Goal: Task Accomplishment & Management: Manage account settings

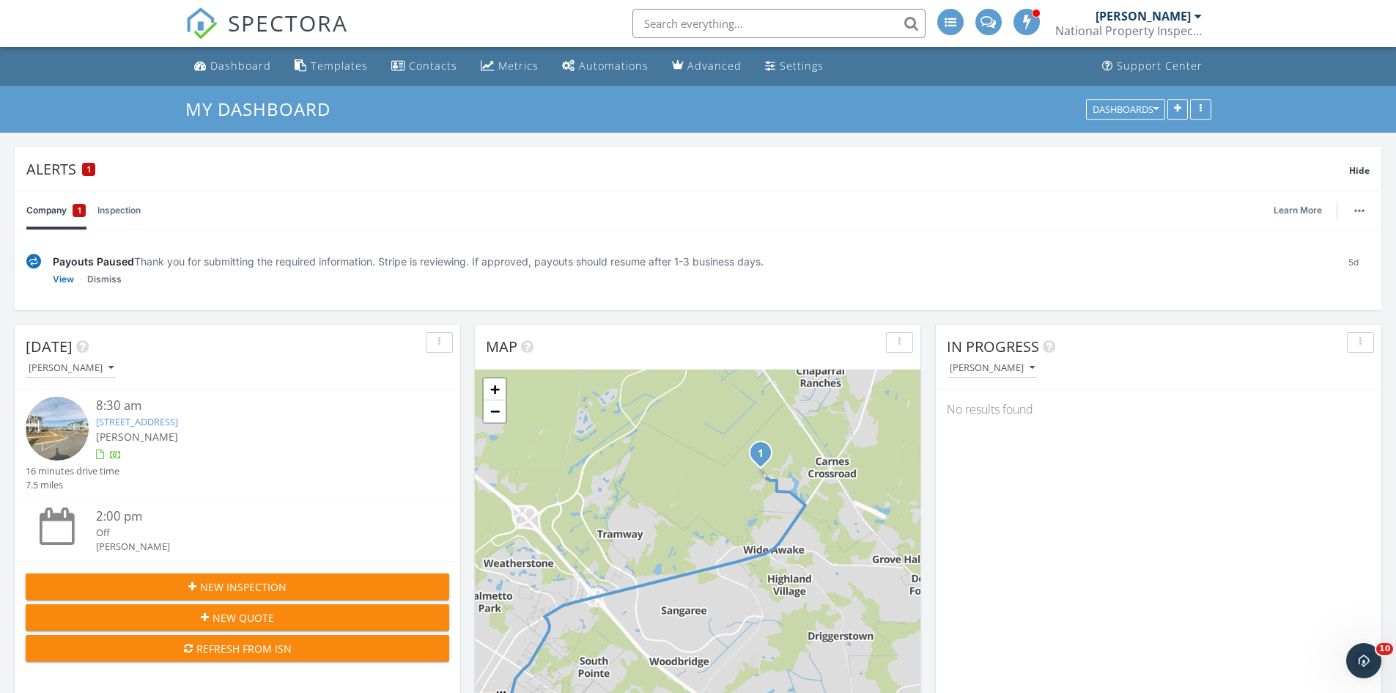
drag, startPoint x: 720, startPoint y: 464, endPoint x: 659, endPoint y: 520, distance: 82.5
click at [659, 520] on div "1 + − Berlin G Myers Parkway, North Main Street 12.1 km, 15 min Head northwest …" at bounding box center [698, 559] width 446 height 380
click at [490, 388] on link "+" at bounding box center [495, 389] width 22 height 22
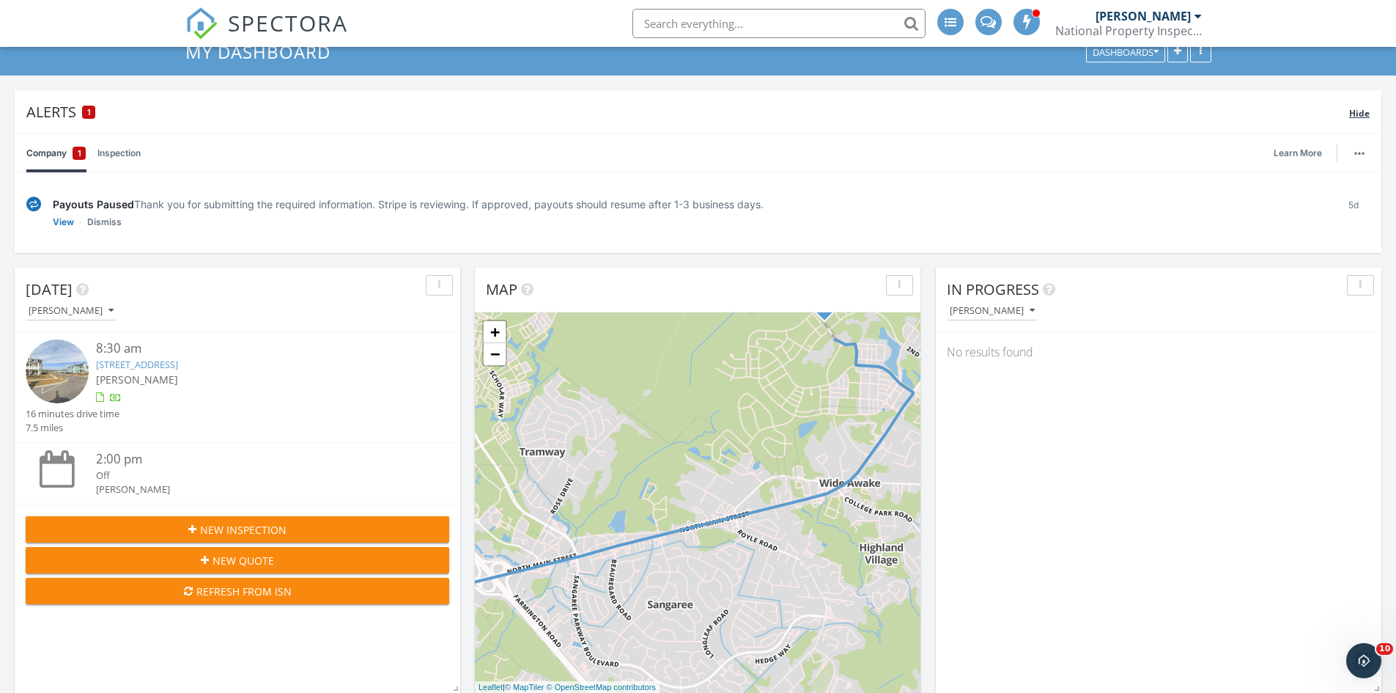
click at [1360, 118] on span "Hide" at bounding box center [1359, 113] width 21 height 12
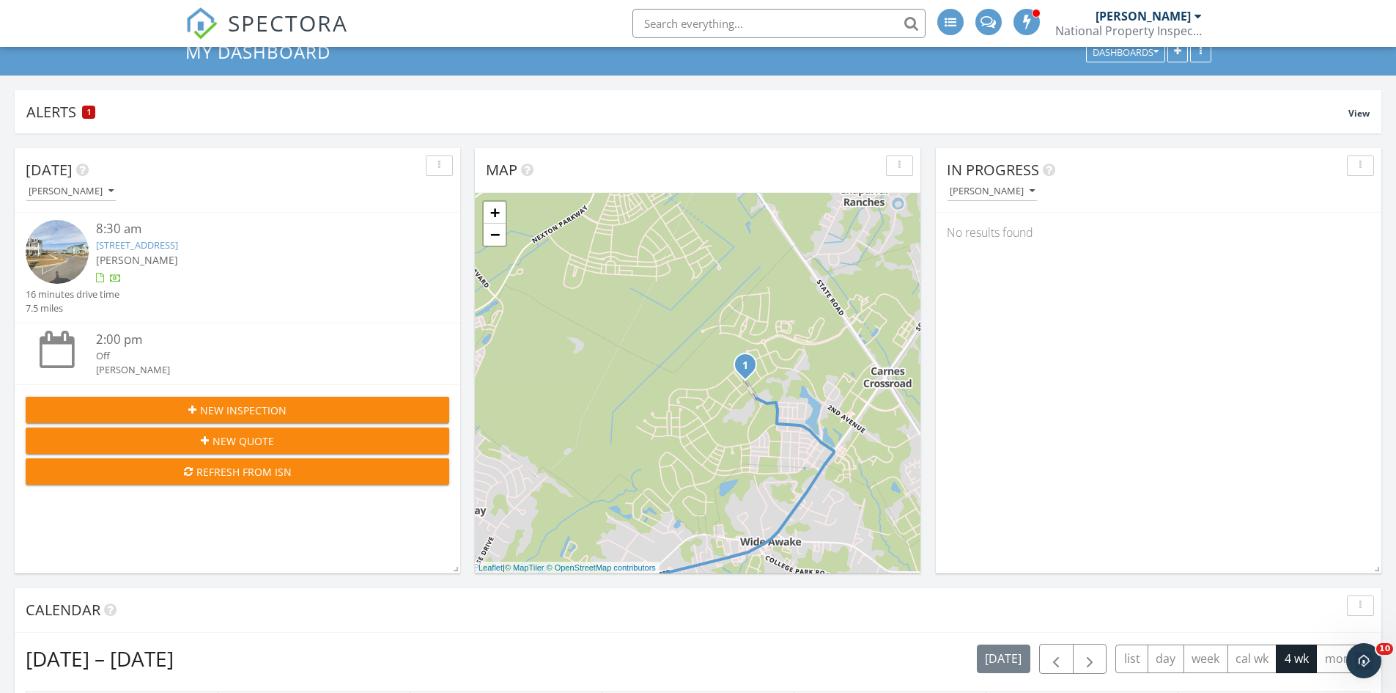
drag, startPoint x: 791, startPoint y: 287, endPoint x: 697, endPoint y: 481, distance: 215.1
click at [699, 482] on div "1 + − Berlin G Myers Parkway, North Main Street 12.1 km, 15 min Head northwest …" at bounding box center [698, 383] width 446 height 380
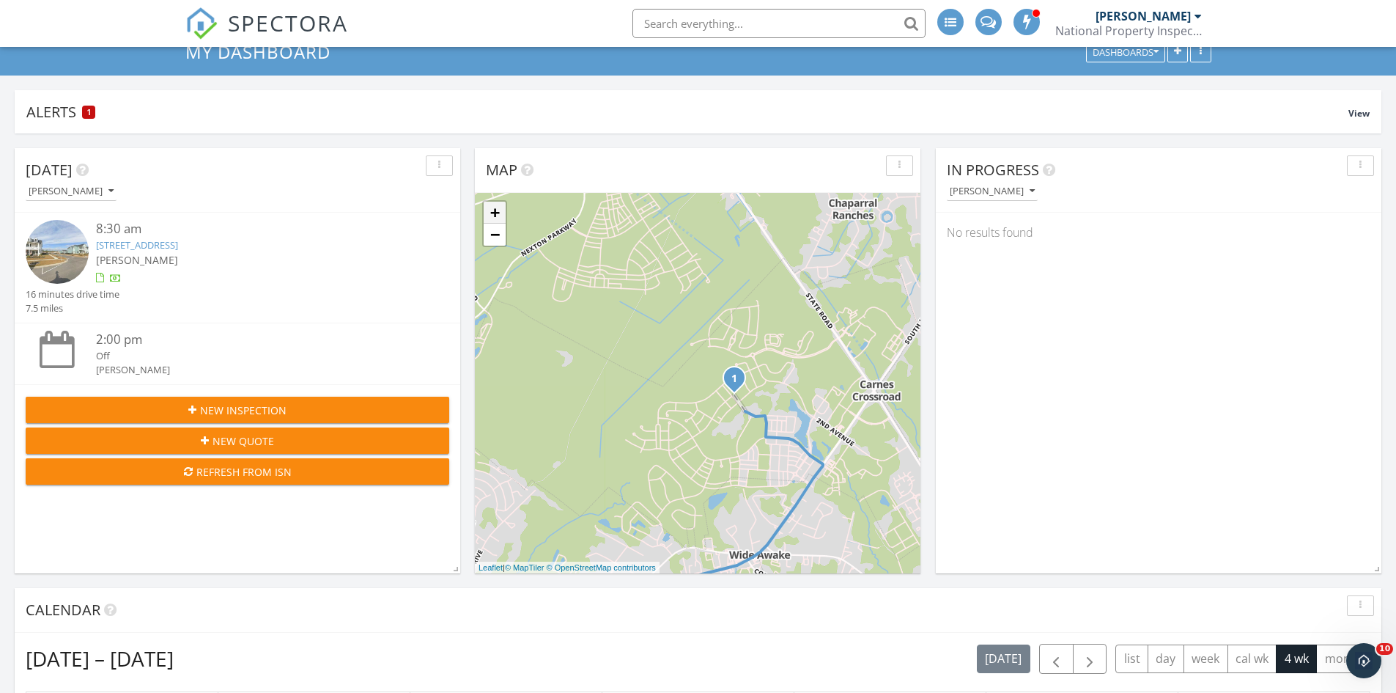
click at [489, 211] on link "+" at bounding box center [495, 213] width 22 height 22
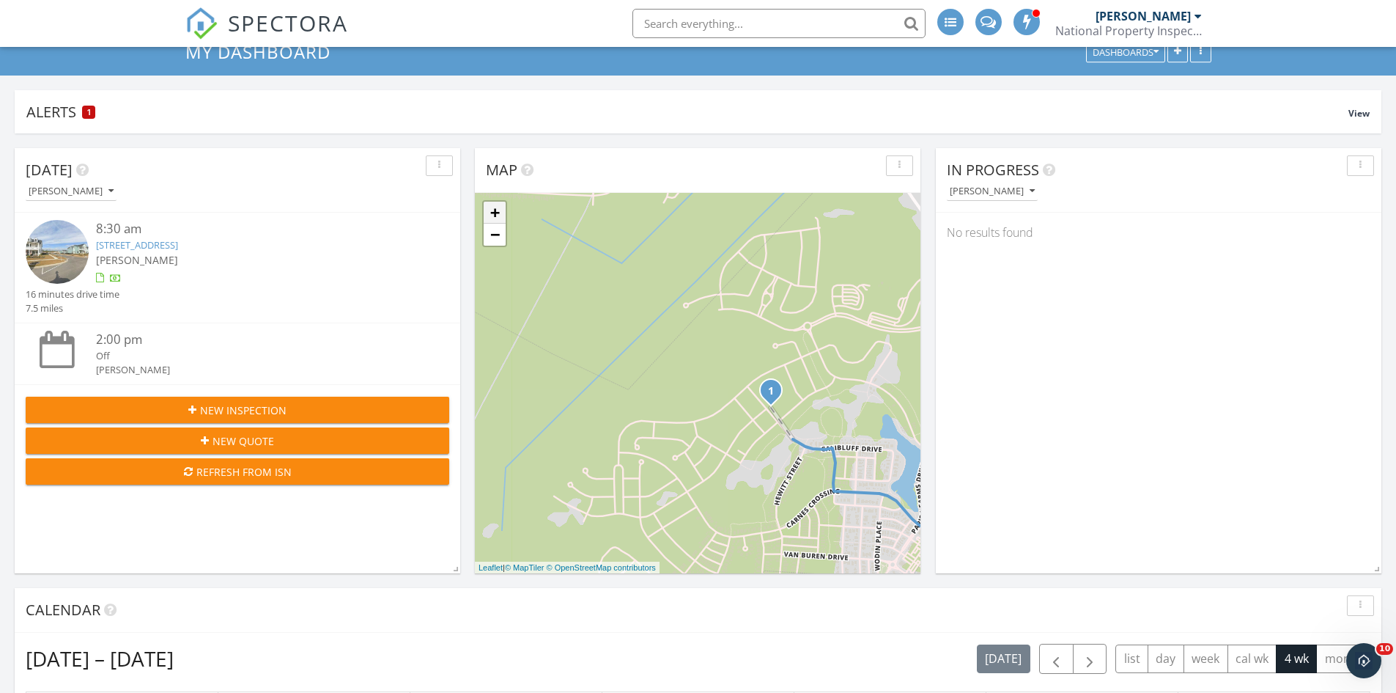
click at [489, 211] on link "+" at bounding box center [495, 213] width 22 height 22
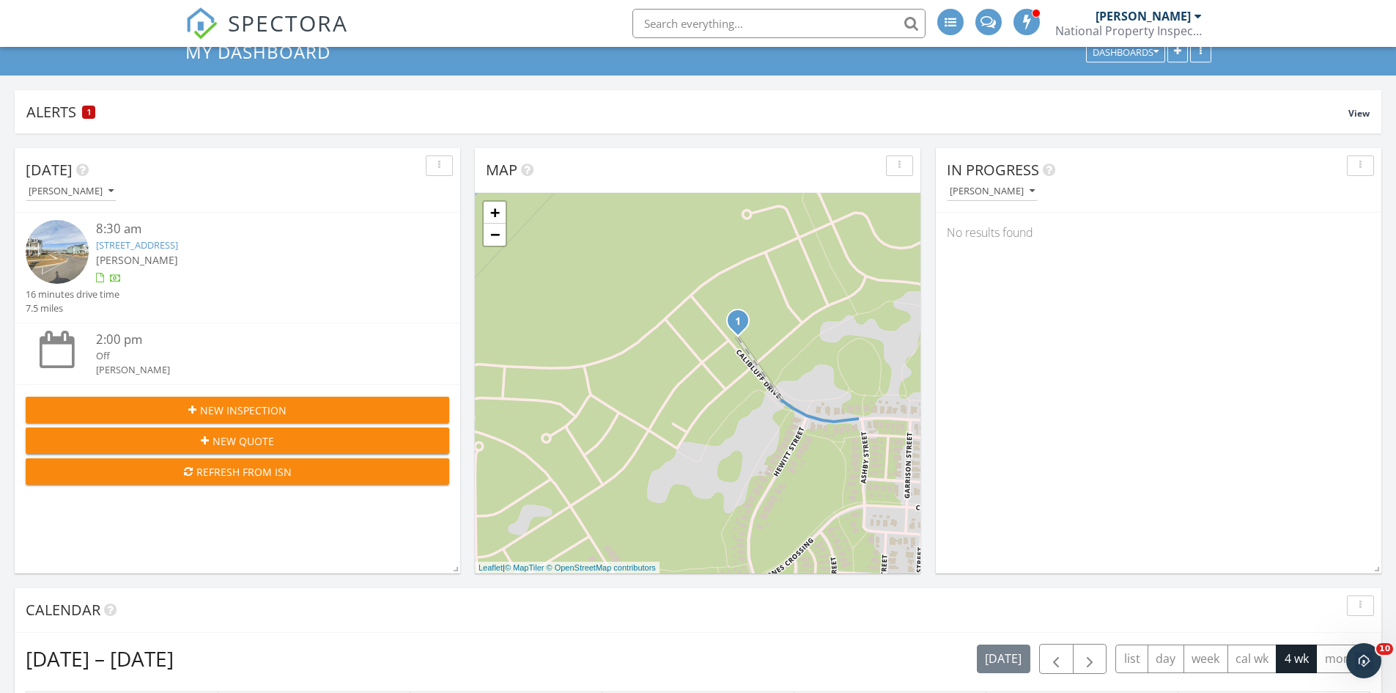
drag, startPoint x: 811, startPoint y: 496, endPoint x: 703, endPoint y: 401, distance: 143.8
click at [703, 401] on div "1 + − Berlin G Myers Parkway, North Main Street 12.1 km, 15 min Head northwest …" at bounding box center [698, 383] width 446 height 380
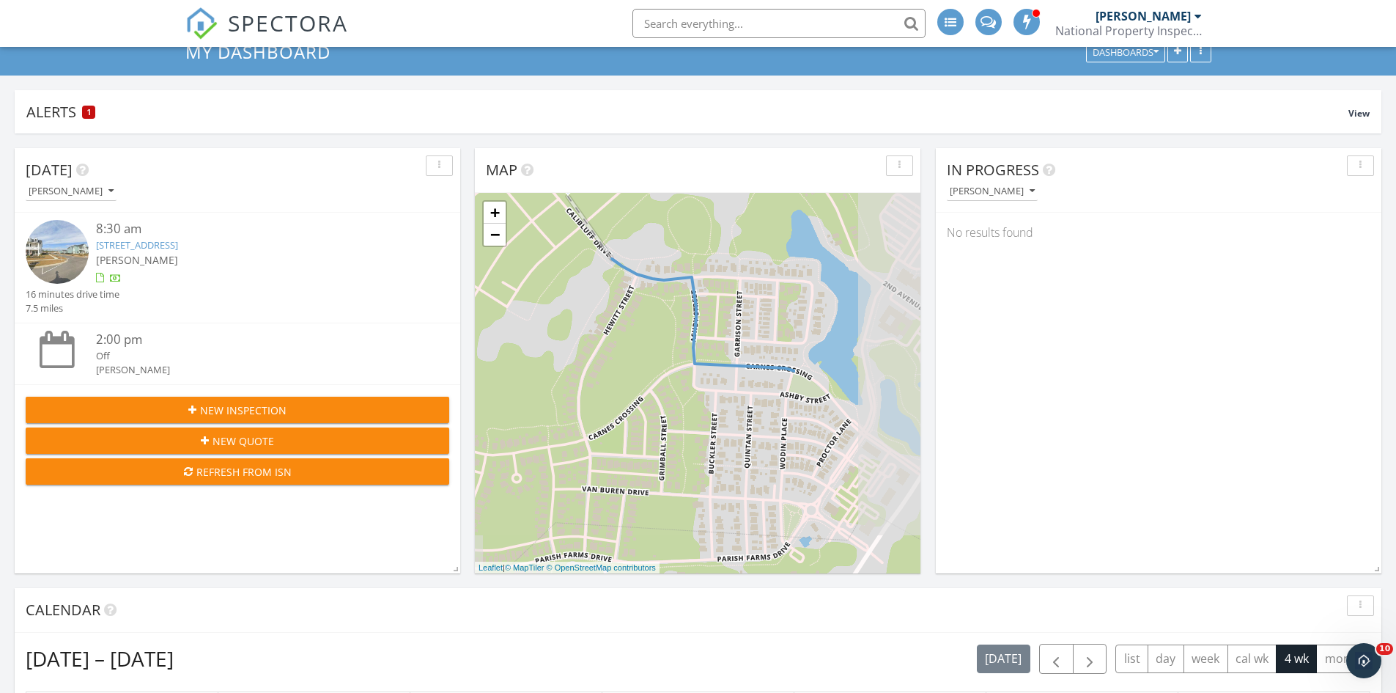
drag, startPoint x: 814, startPoint y: 493, endPoint x: 650, endPoint y: 355, distance: 214.4
click at [650, 355] on div "1 + − Berlin G Myers Parkway, North Main Street 12.1 km, 15 min Head northwest …" at bounding box center [698, 383] width 446 height 380
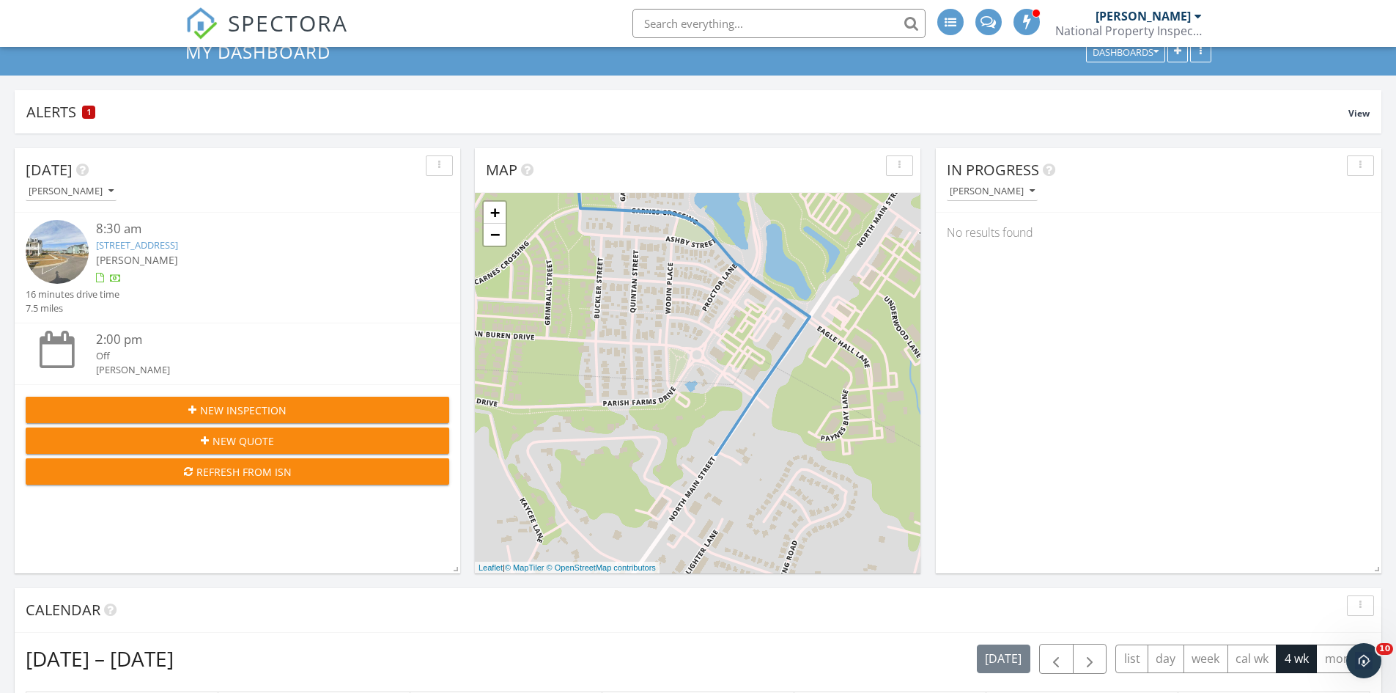
drag, startPoint x: 806, startPoint y: 496, endPoint x: 692, endPoint y: 340, distance: 192.9
click at [692, 340] on div "1 + − Berlin G Myers Parkway, North Main Street 12.1 km, 15 min Head northwest …" at bounding box center [698, 383] width 446 height 380
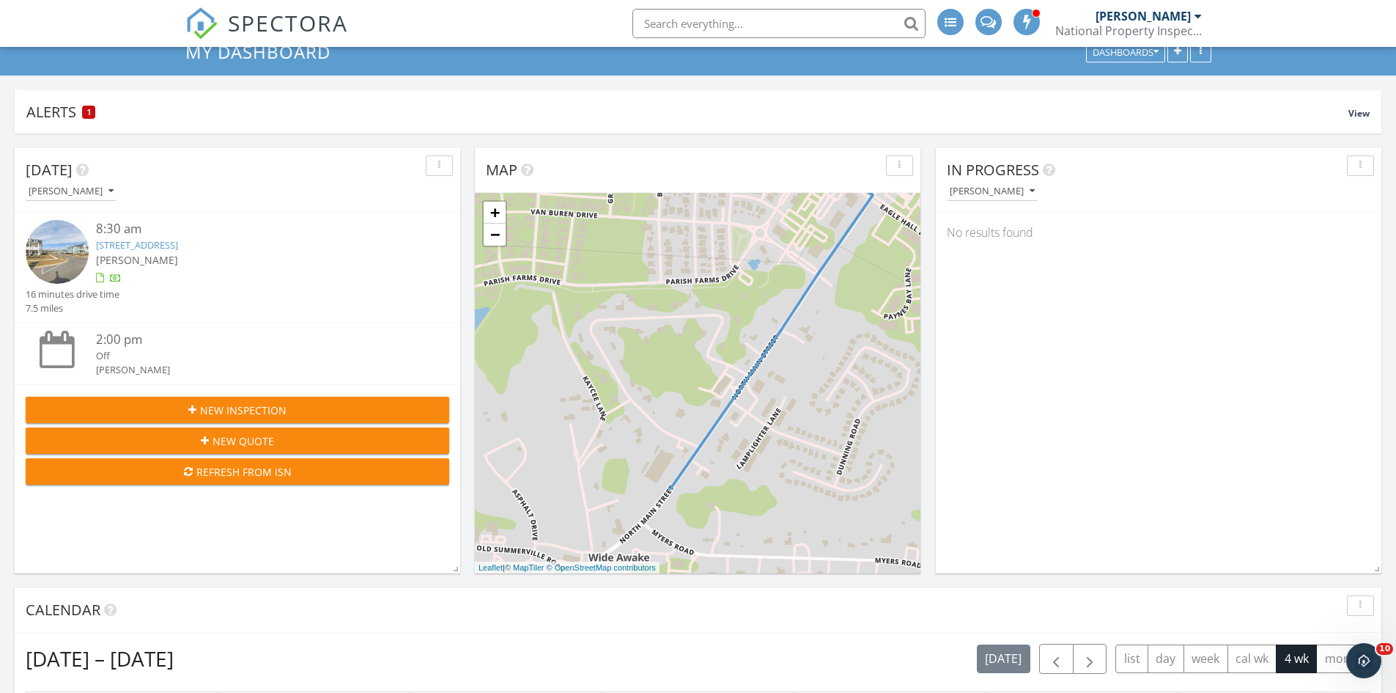
drag, startPoint x: 723, startPoint y: 504, endPoint x: 795, endPoint y: 377, distance: 146.4
click at [795, 377] on div "1 + − Berlin G Myers Parkway, North Main Street 12.1 km, 15 min Head northwest …" at bounding box center [698, 383] width 446 height 380
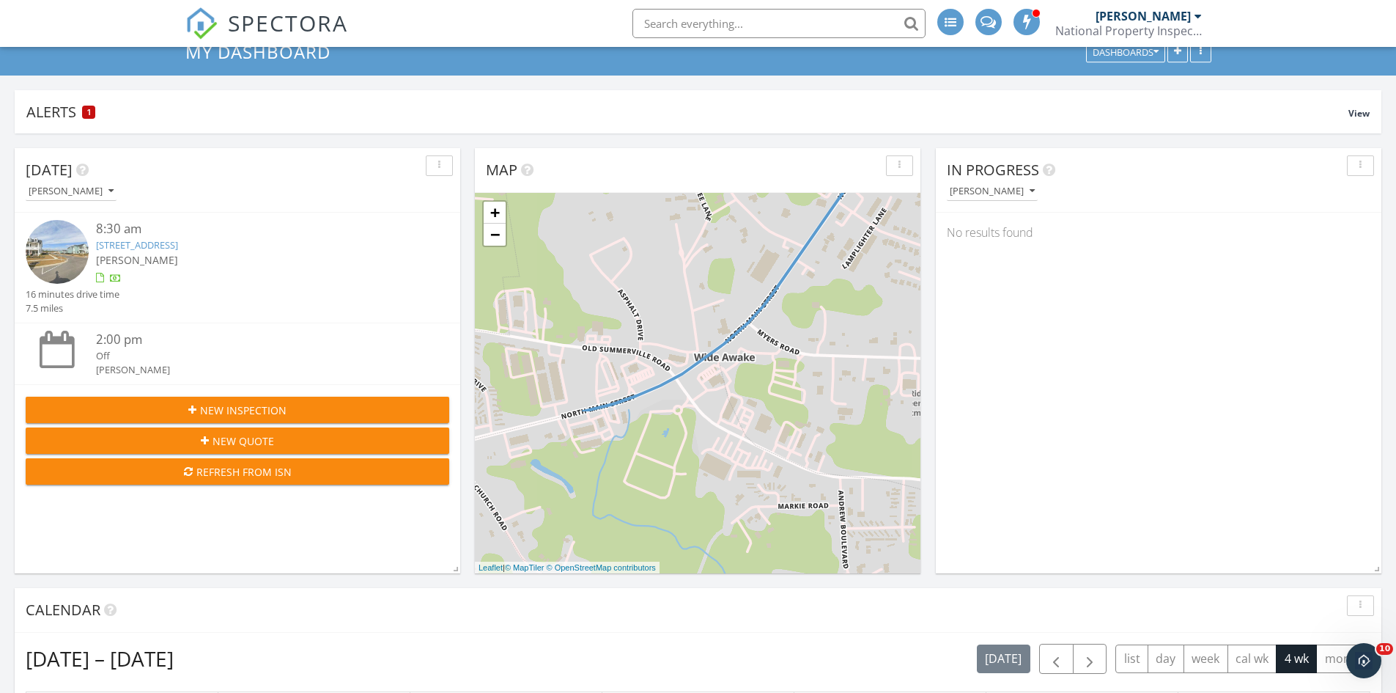
drag, startPoint x: 702, startPoint y: 522, endPoint x: 808, endPoint y: 319, distance: 229.2
click at [808, 319] on div "1 + − Berlin G Myers Parkway, North Main Street 12.1 km, 15 min Head northwest …" at bounding box center [698, 383] width 446 height 380
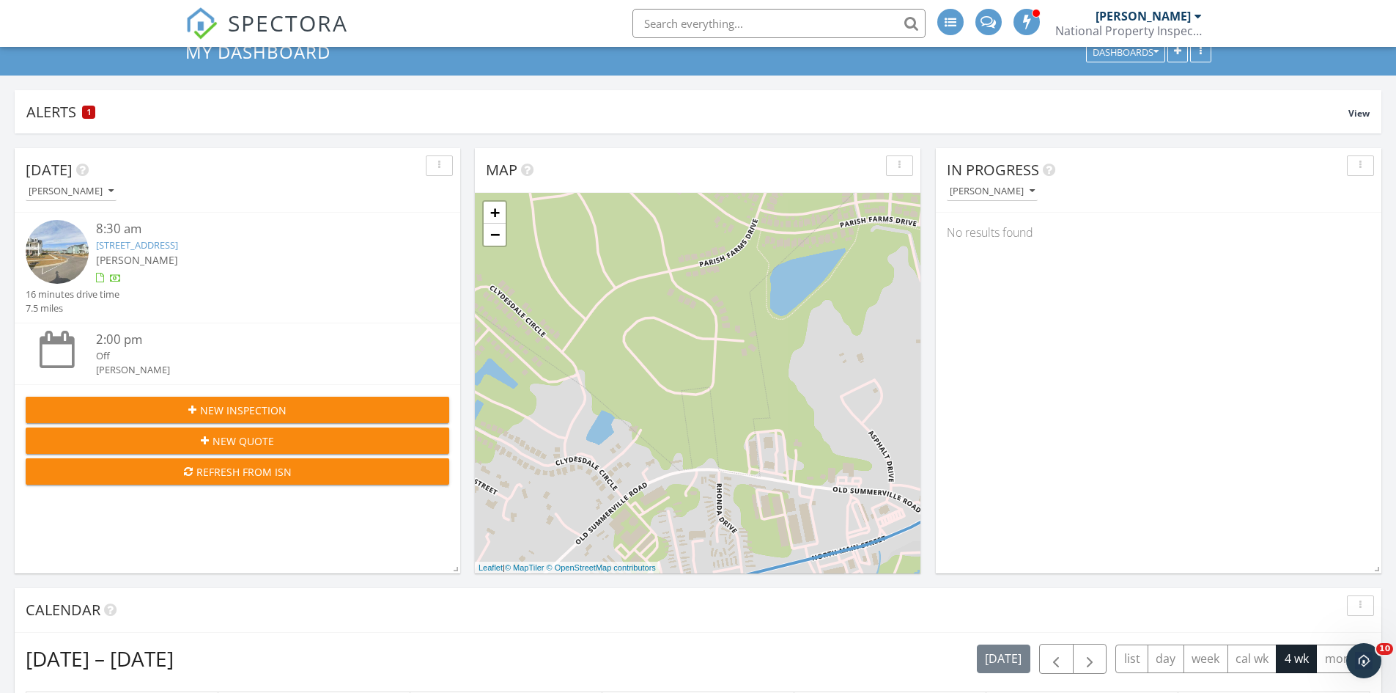
drag, startPoint x: 538, startPoint y: 397, endPoint x: 795, endPoint y: 539, distance: 293.0
click at [795, 539] on div "1 + − Berlin G Myers Parkway, North Main Street 12.1 km, 15 min Head northwest …" at bounding box center [698, 383] width 446 height 380
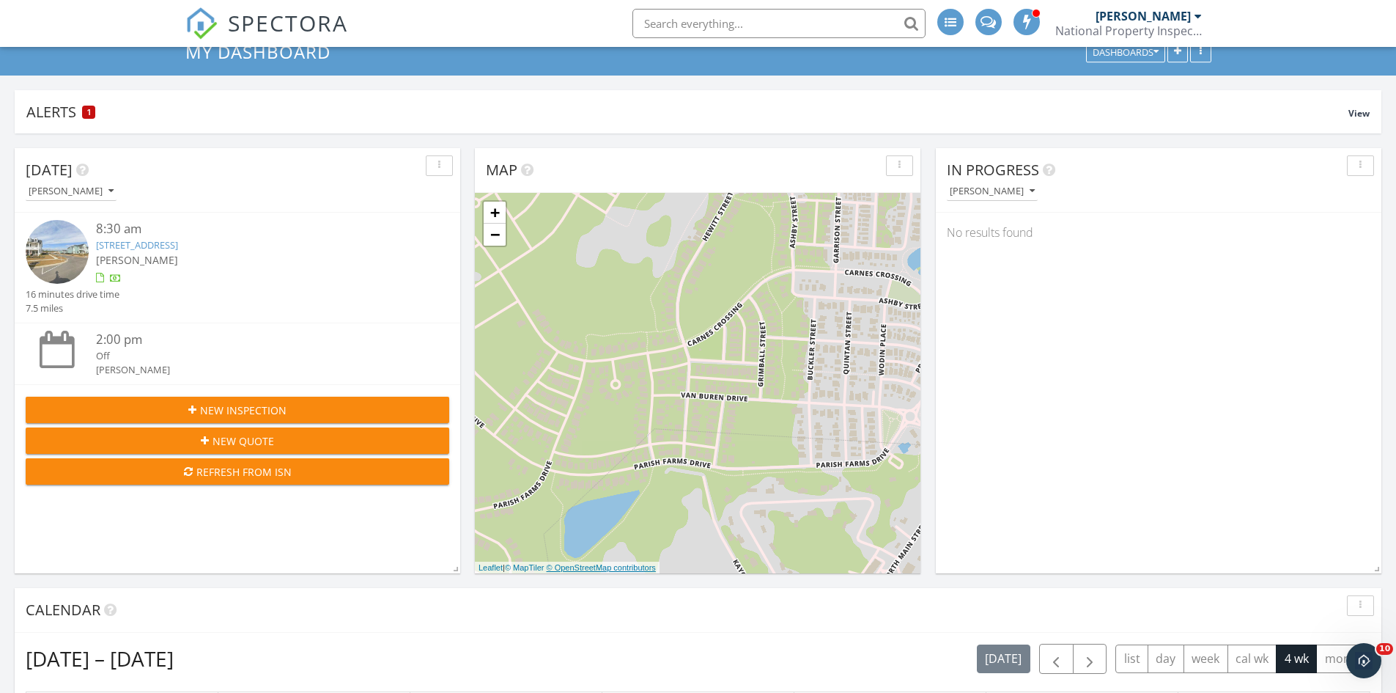
drag, startPoint x: 855, startPoint y: 320, endPoint x: 641, endPoint y: 565, distance: 325.2
click at [645, 566] on div "1 + − Berlin G Myers Parkway, North Main Street 12.1 km, 15 min Head northwest …" at bounding box center [698, 383] width 446 height 380
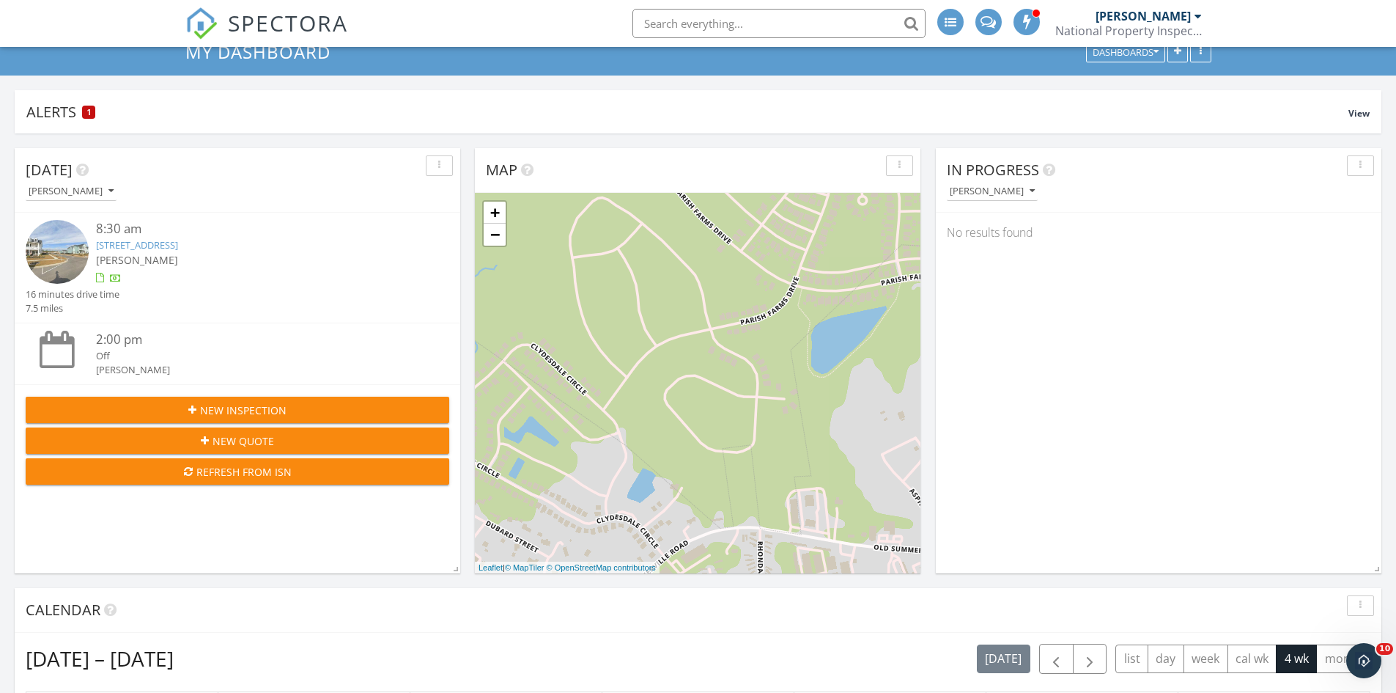
drag, startPoint x: 619, startPoint y: 441, endPoint x: 872, endPoint y: 251, distance: 316.8
click at [872, 251] on div "1 + − Berlin G Myers Parkway, North Main Street 12.1 km, 15 min Head northwest …" at bounding box center [698, 383] width 446 height 380
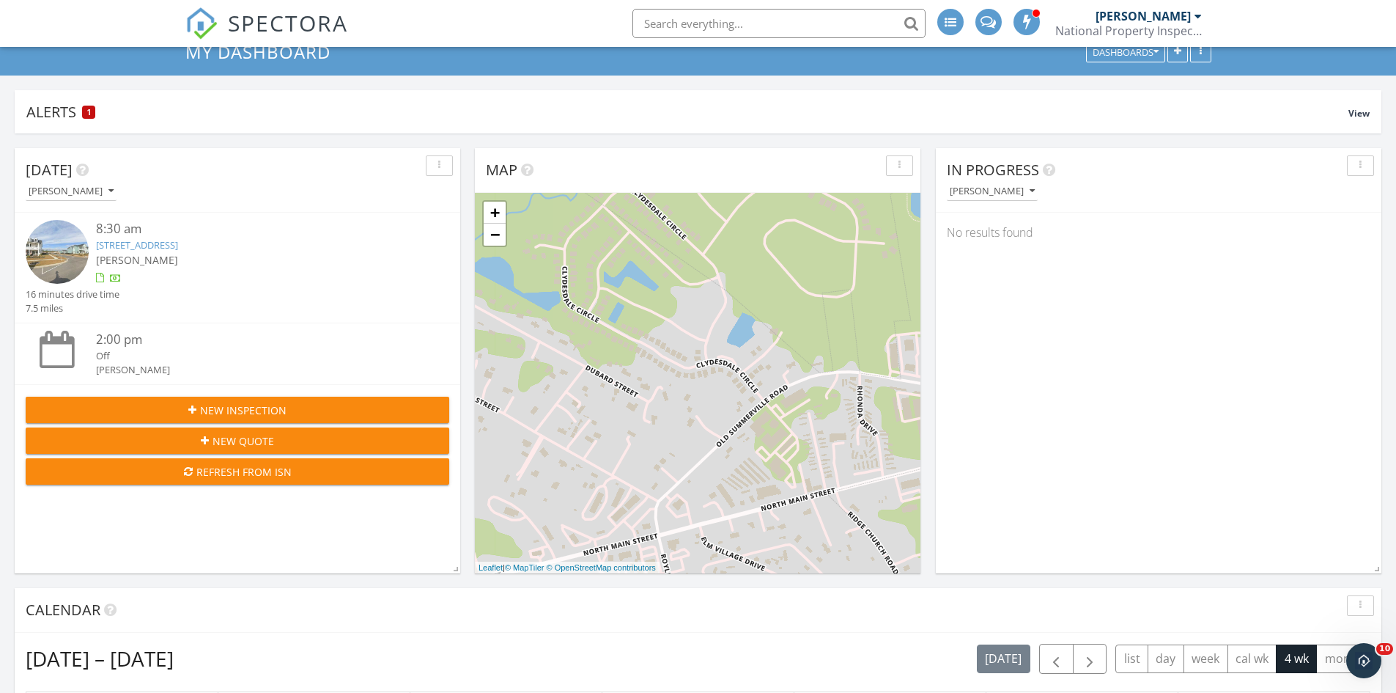
drag, startPoint x: 611, startPoint y: 539, endPoint x: 707, endPoint y: 384, distance: 181.7
click at [707, 384] on div "1 + − Berlin G Myers Parkway, North Main Street 12.1 km, 15 min Head northwest …" at bounding box center [698, 383] width 446 height 380
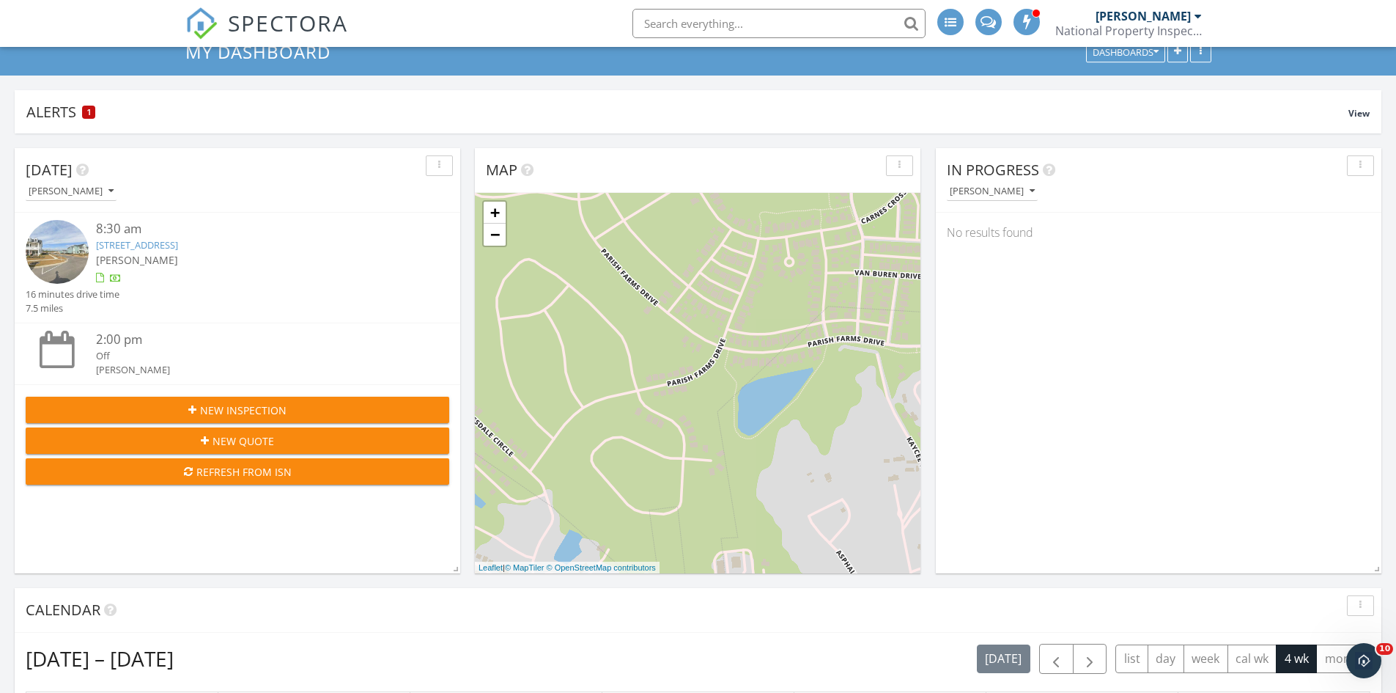
drag, startPoint x: 744, startPoint y: 243, endPoint x: 569, endPoint y: 462, distance: 280.6
click at [569, 462] on div "1 + − Berlin G Myers Parkway, North Main Street 12.1 km, 15 min Head northwest …" at bounding box center [698, 383] width 446 height 380
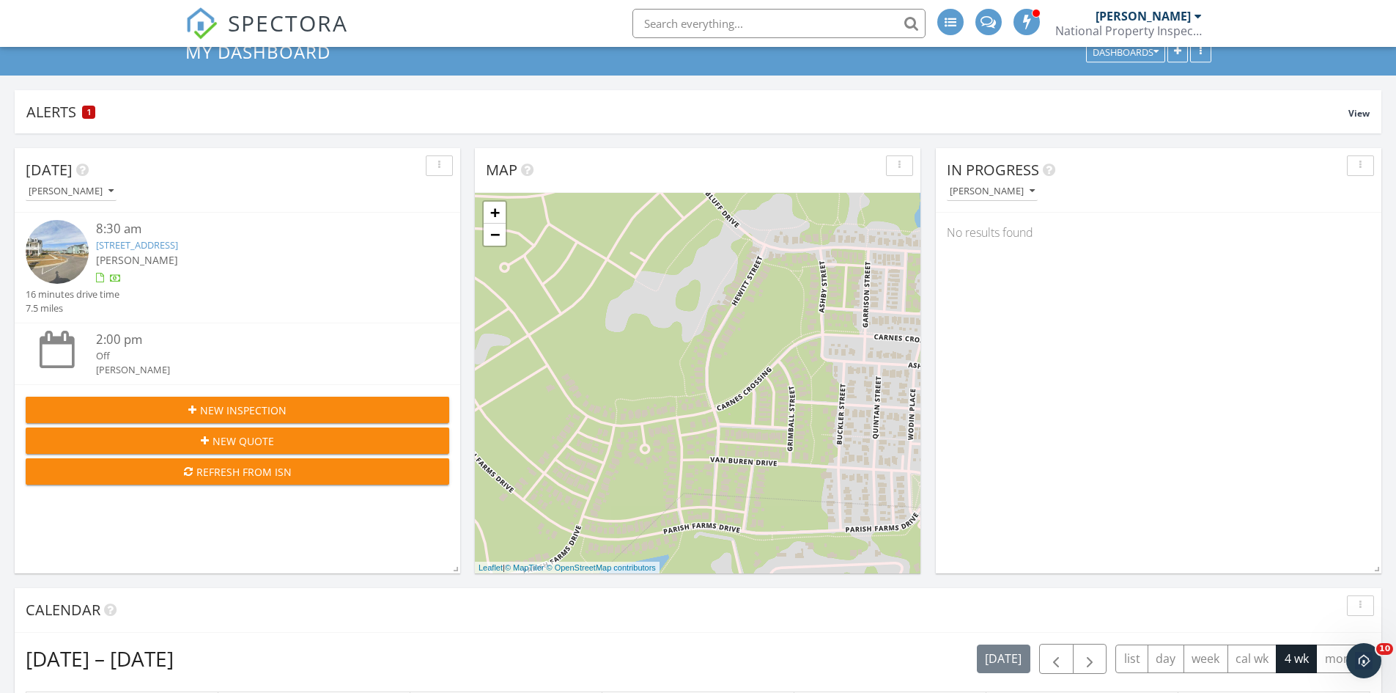
drag, startPoint x: 776, startPoint y: 257, endPoint x: 631, endPoint y: 447, distance: 238.5
click at [631, 447] on div "1 + − Berlin G Myers Parkway, North Main Street 12.1 km, 15 min Head northwest …" at bounding box center [698, 383] width 446 height 380
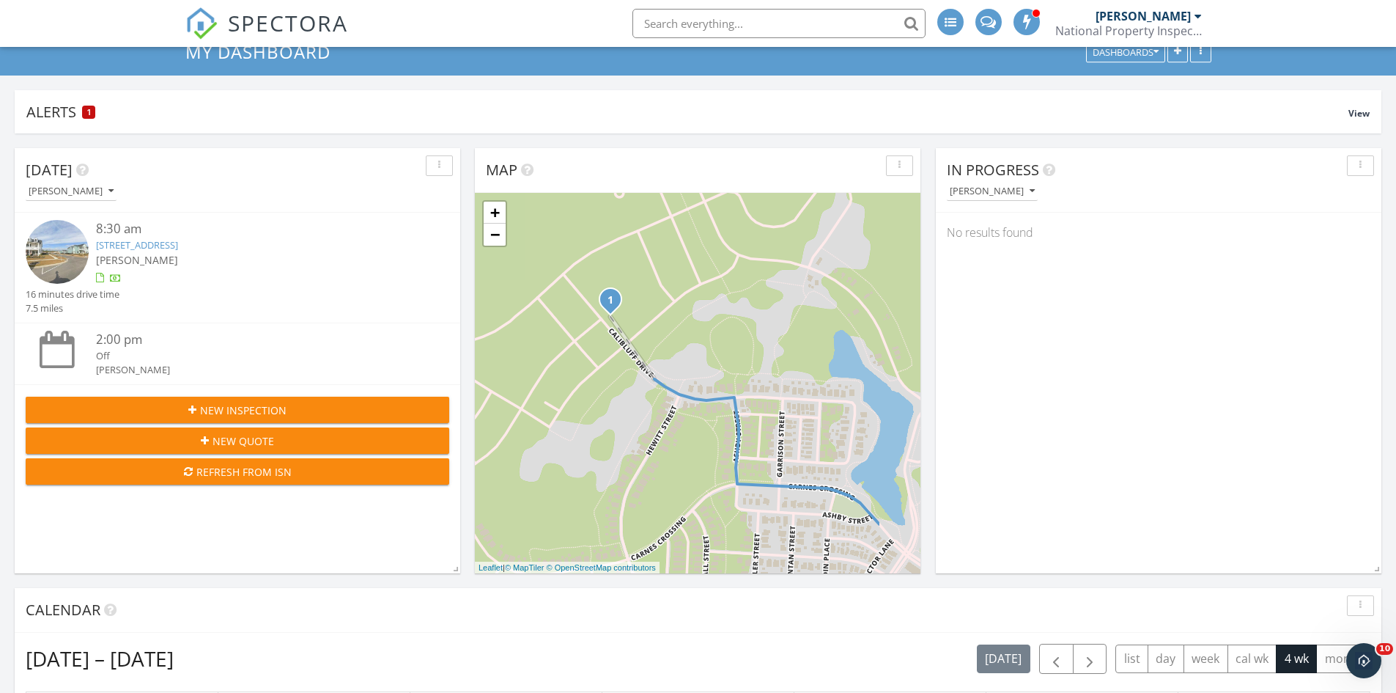
drag, startPoint x: 783, startPoint y: 299, endPoint x: 697, endPoint y: 450, distance: 173.7
click at [697, 450] on div "1 + − Berlin G Myers Parkway, North Main Street 12.1 km, 15 min Head northwest …" at bounding box center [698, 383] width 446 height 380
click at [844, 416] on div "1 + − Berlin G Myers Parkway, North Main Street 12.1 km, 15 min Head northwest …" at bounding box center [698, 383] width 446 height 380
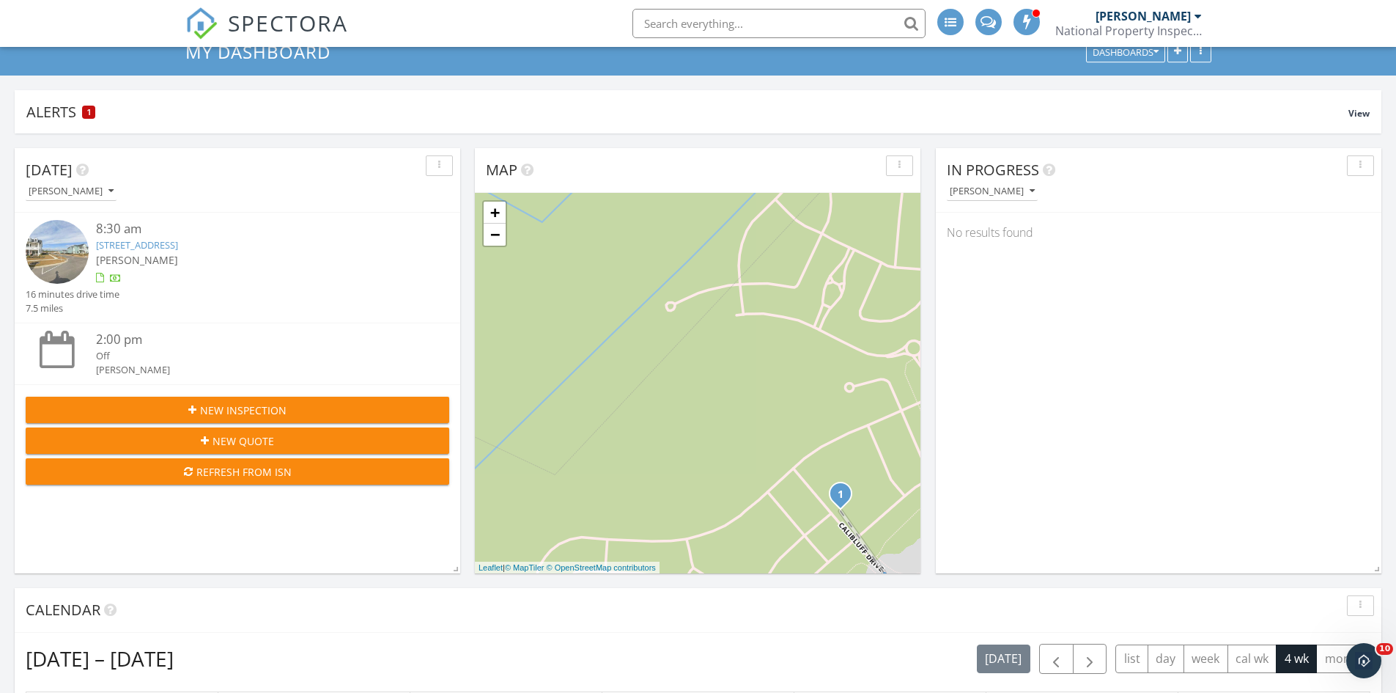
drag, startPoint x: 653, startPoint y: 301, endPoint x: 885, endPoint y: 496, distance: 302.9
click at [885, 496] on div "1 + − Berlin G Myers Parkway, North Main Street 12.1 km, 15 min Head northwest …" at bounding box center [698, 383] width 446 height 380
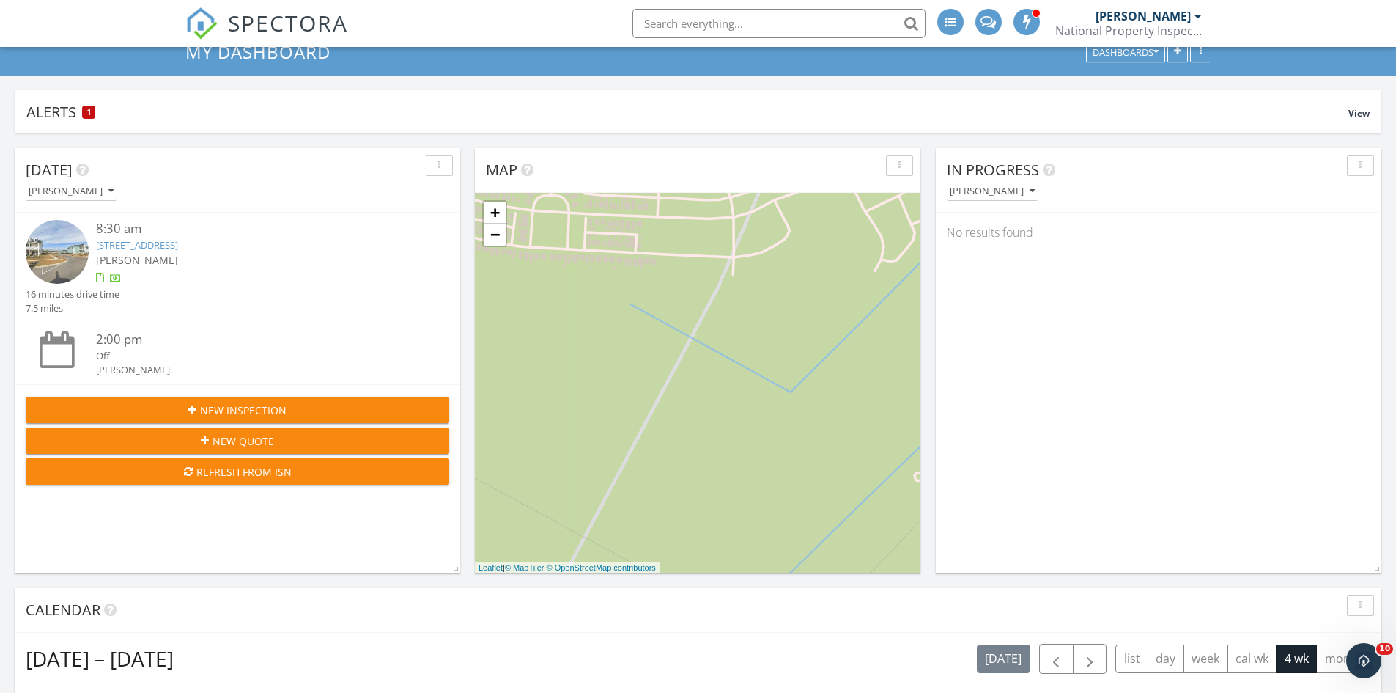
drag, startPoint x: 674, startPoint y: 337, endPoint x: 927, endPoint y: 509, distance: 305.4
click at [489, 237] on link "−" at bounding box center [495, 235] width 22 height 22
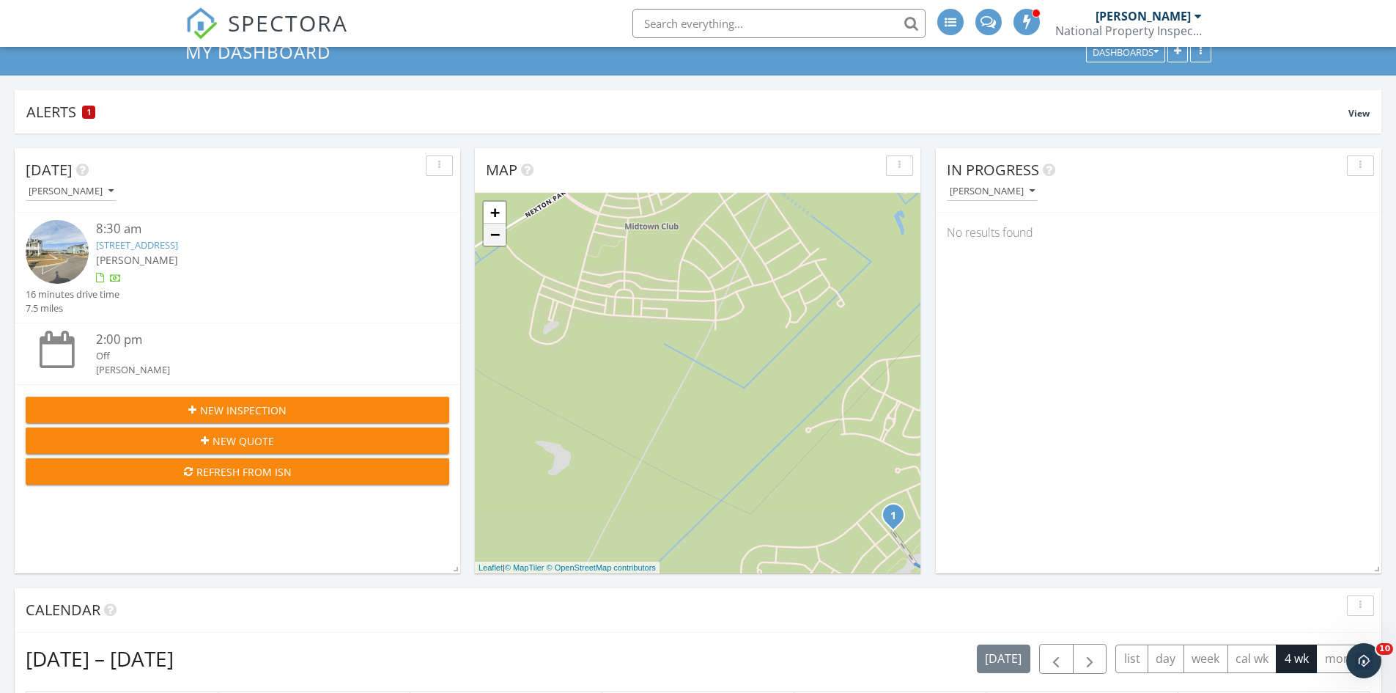
click at [488, 237] on link "−" at bounding box center [495, 235] width 22 height 22
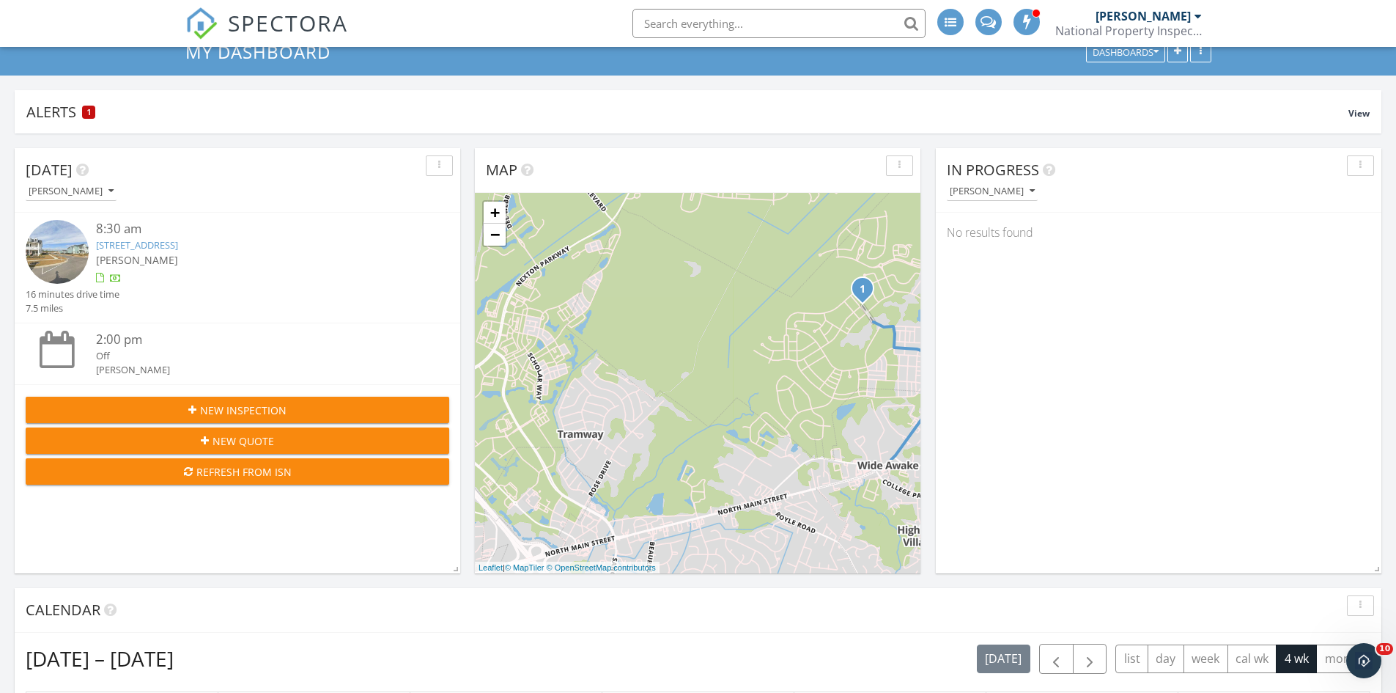
drag, startPoint x: 629, startPoint y: 477, endPoint x: 693, endPoint y: 328, distance: 162.9
click at [694, 328] on div "1 + − Berlin G Myers Parkway, North Main Street 12.1 km, 15 min Head northwest …" at bounding box center [698, 383] width 446 height 380
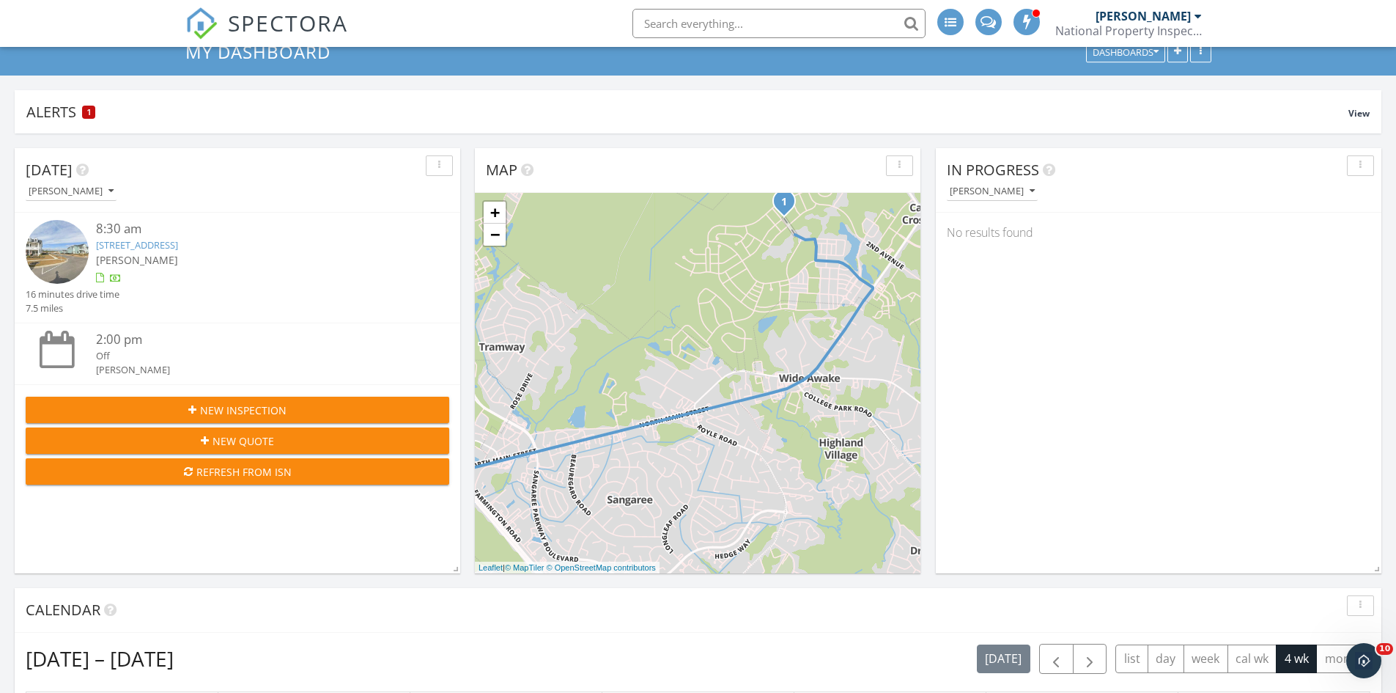
drag, startPoint x: 831, startPoint y: 555, endPoint x: 757, endPoint y: 463, distance: 117.8
click at [757, 463] on div "1 + − Berlin G Myers Parkway, North Main Street 12.1 km, 15 min Head northwest …" at bounding box center [698, 383] width 446 height 380
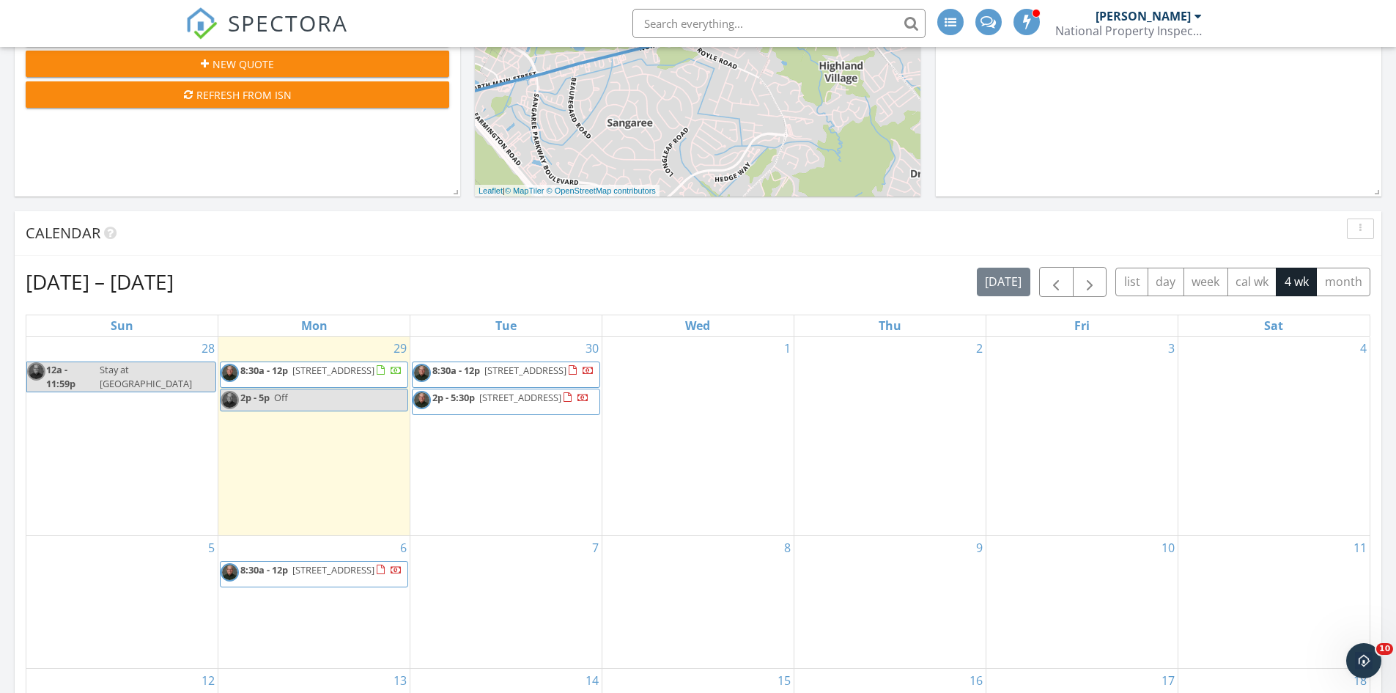
scroll to position [513, 0]
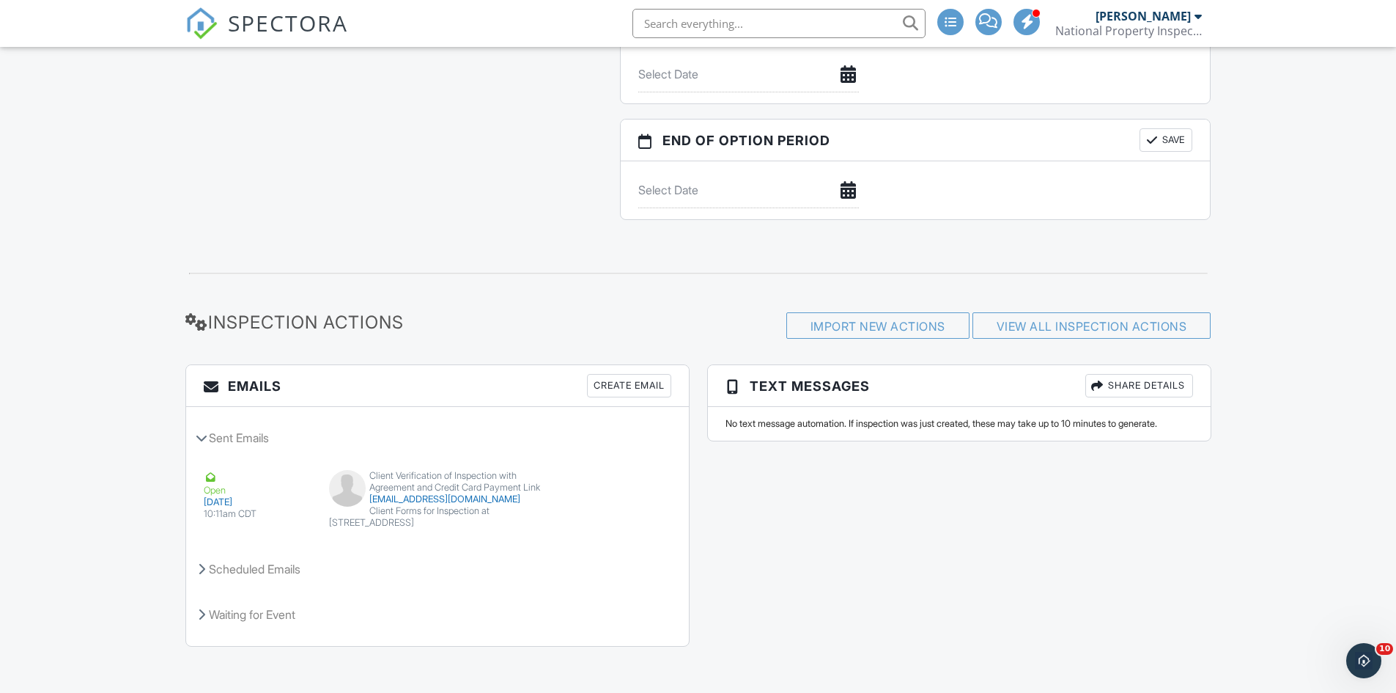
scroll to position [1646, 0]
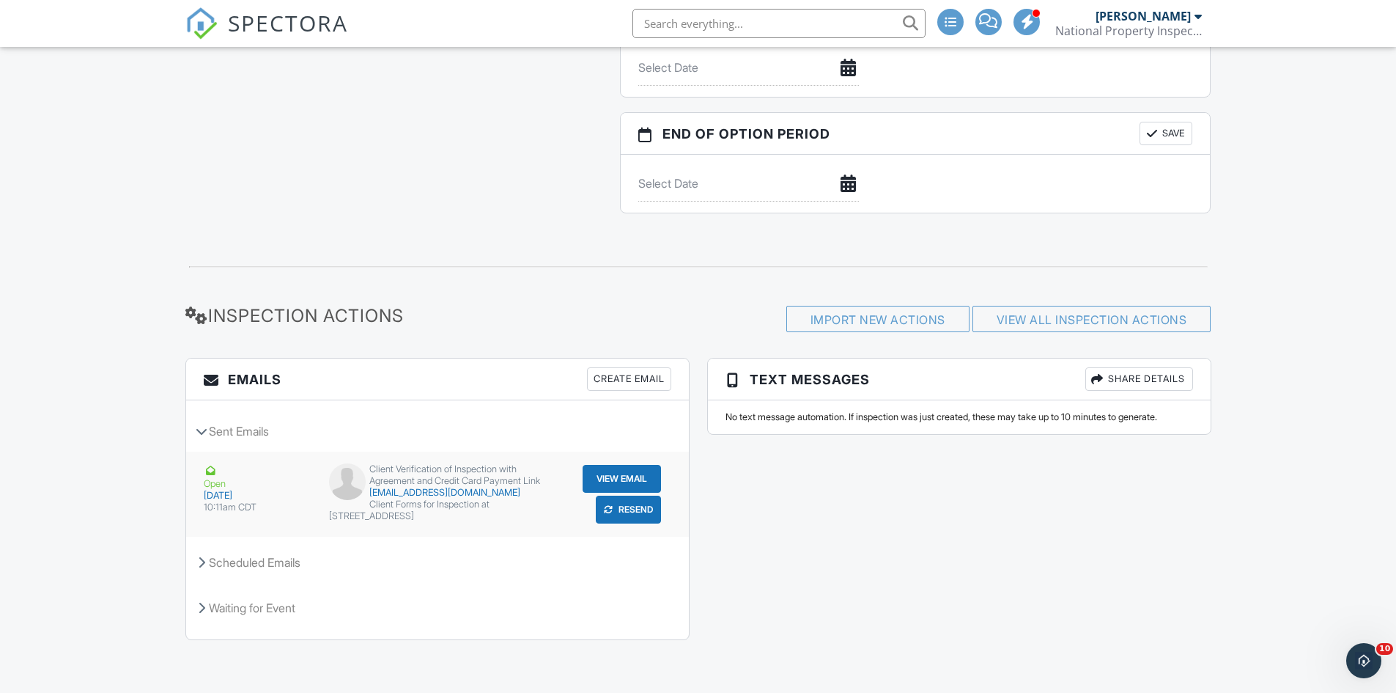
click at [613, 468] on button "View Email" at bounding box center [622, 479] width 78 height 28
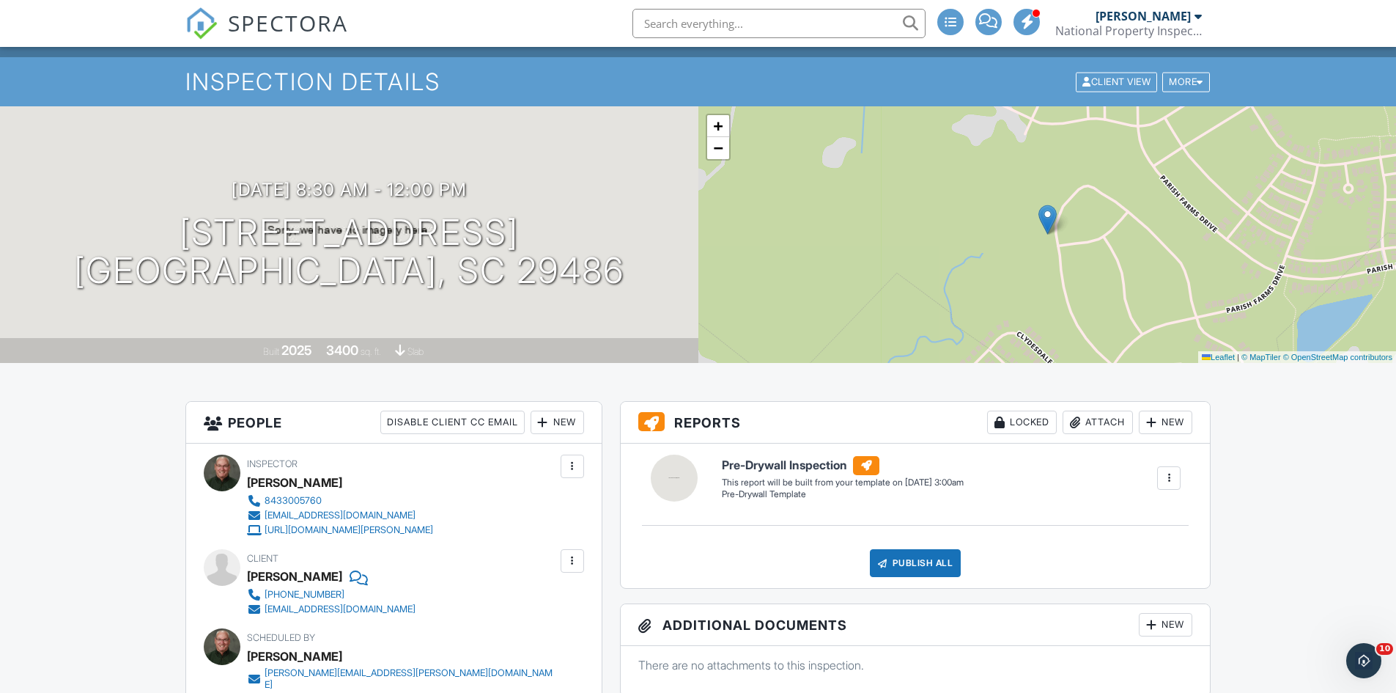
scroll to position [0, 0]
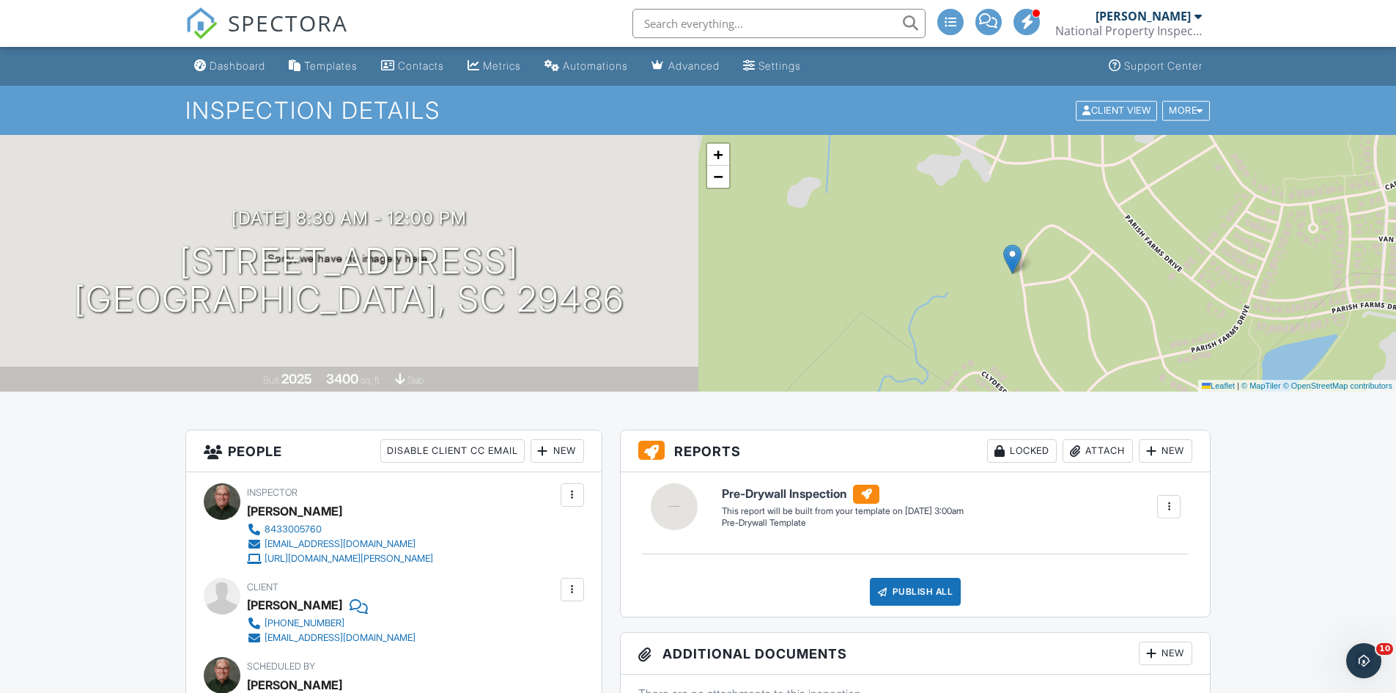
drag, startPoint x: 917, startPoint y: 285, endPoint x: 882, endPoint y: 300, distance: 38.1
click at [882, 300] on div "+ − Leaflet | © MapTiler © OpenStreetMap contributors" at bounding box center [1048, 263] width 699 height 257
click at [703, 18] on input "text" at bounding box center [779, 23] width 293 height 29
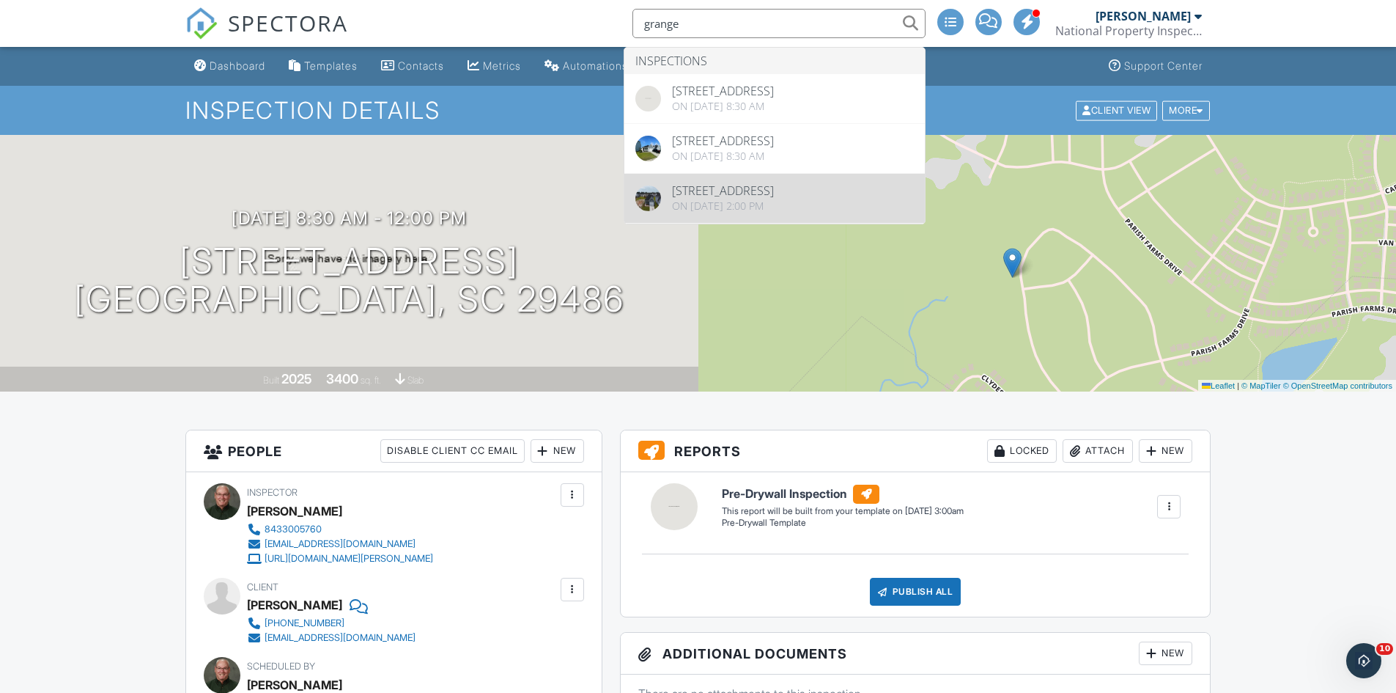
type input "grange"
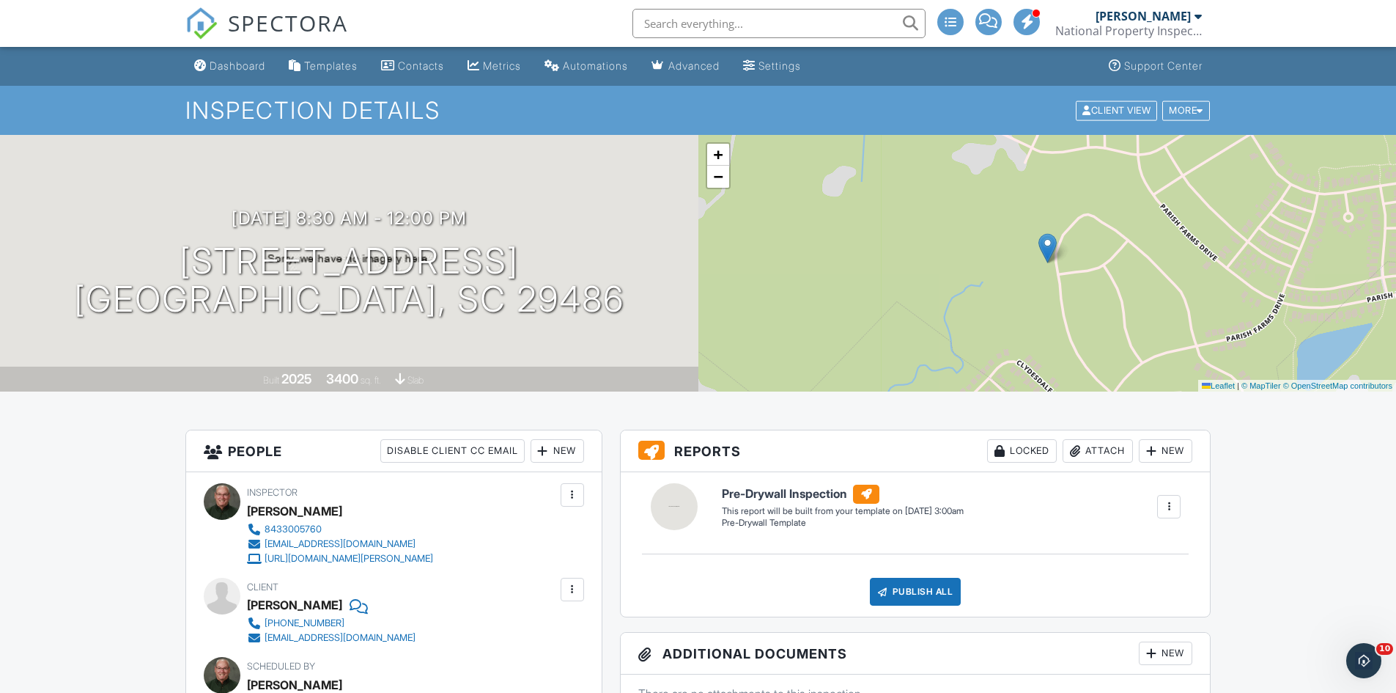
click at [679, 24] on input "text" at bounding box center [779, 23] width 293 height 29
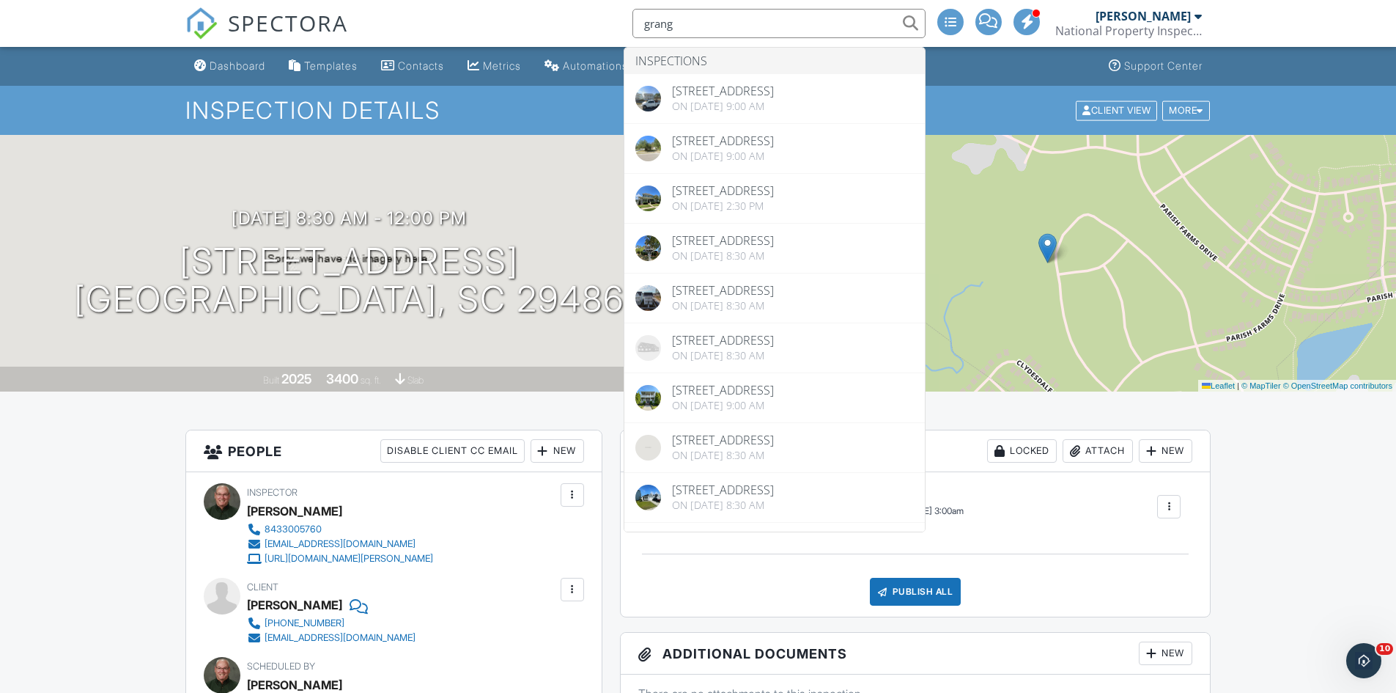
type input "grange"
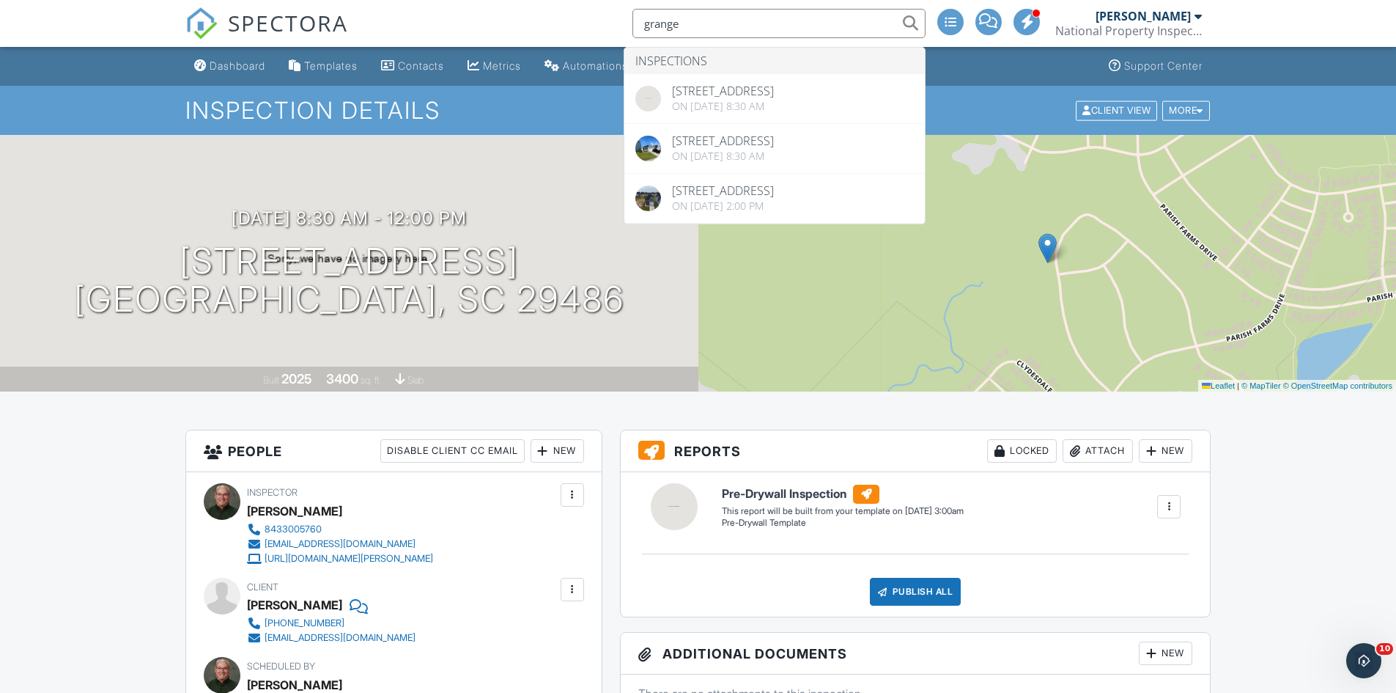
drag, startPoint x: 706, startPoint y: 27, endPoint x: 604, endPoint y: 32, distance: 102.0
click at [604, 32] on div "SPECTORA grange Inspections [STREET_ADDRESS] On [DATE] 8:30 am [STREET_ADDRESS]…" at bounding box center [698, 23] width 1026 height 47
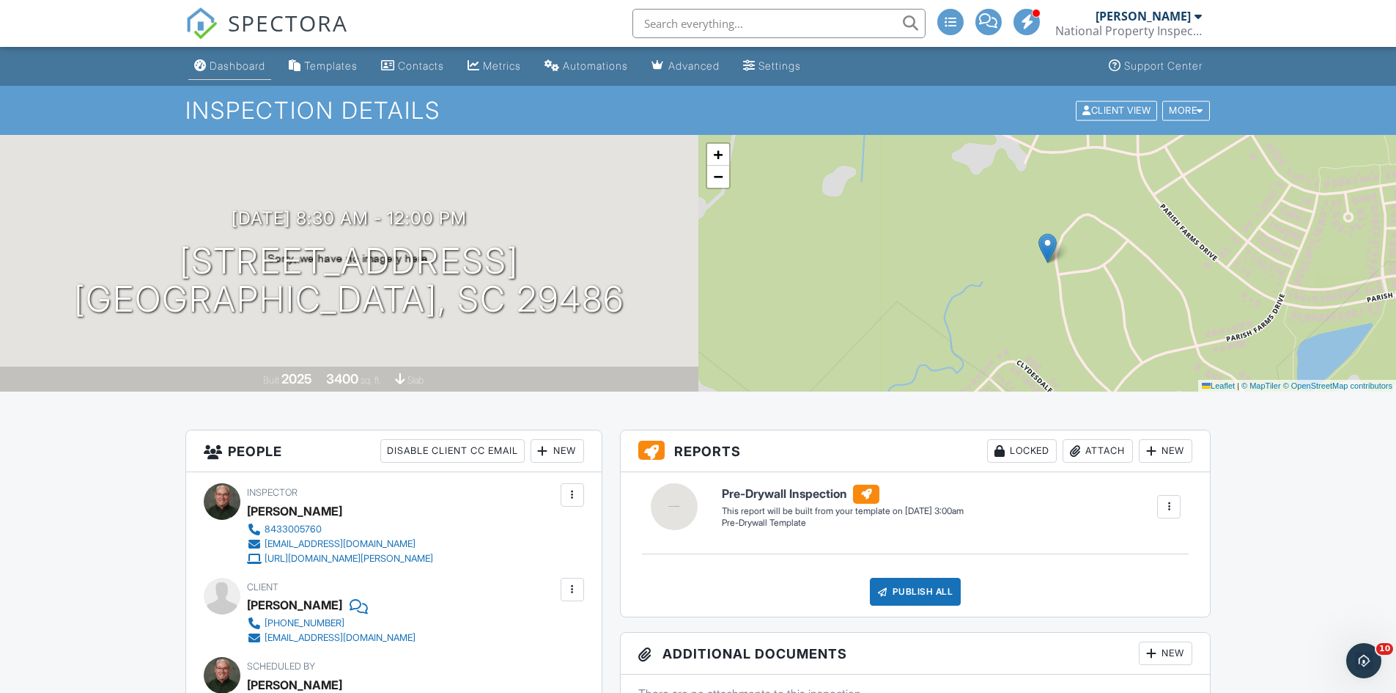
click at [240, 70] on div "Dashboard" at bounding box center [238, 65] width 56 height 12
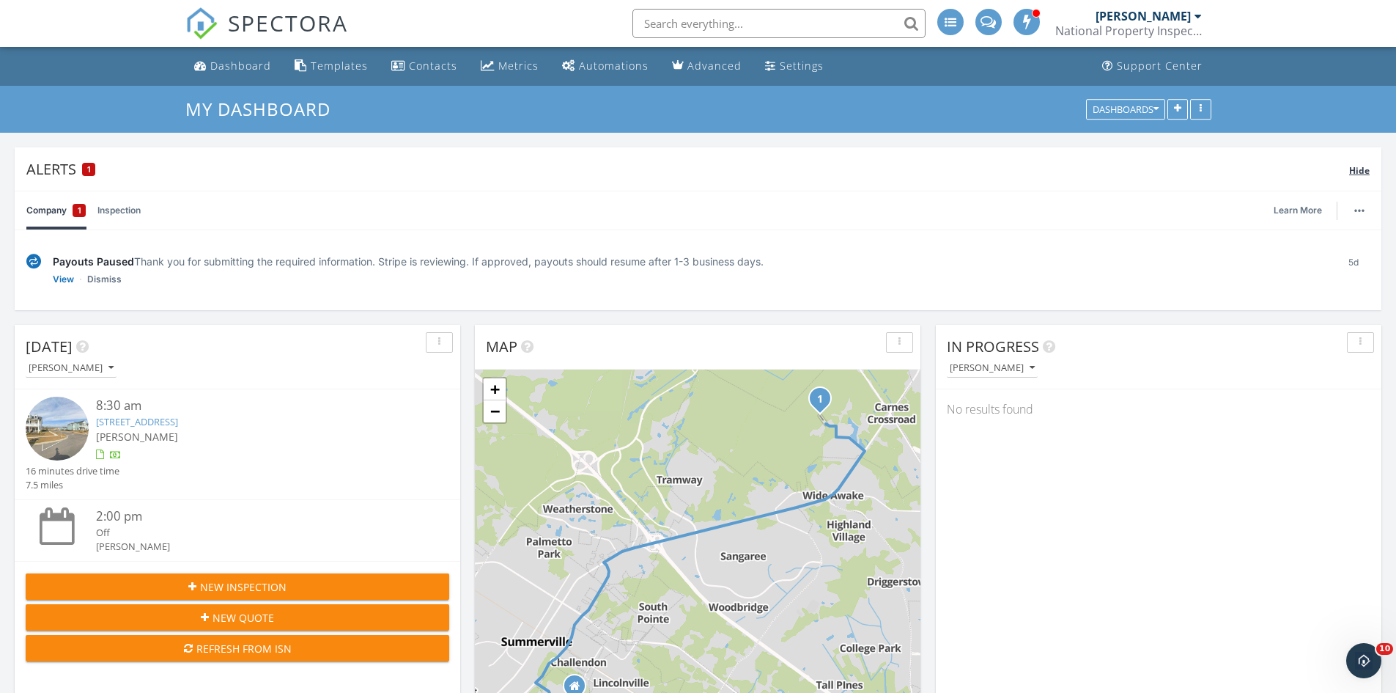
click at [1361, 172] on span "Hide" at bounding box center [1359, 170] width 21 height 12
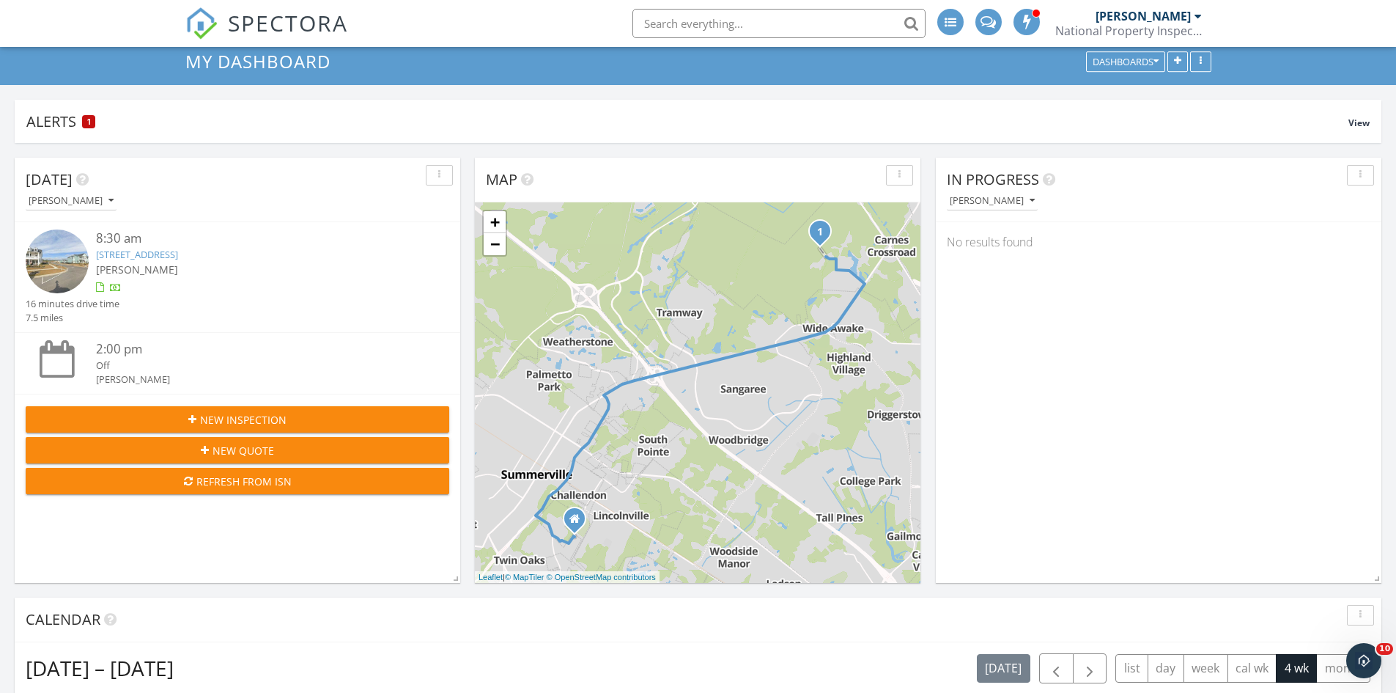
scroll to position [73, 0]
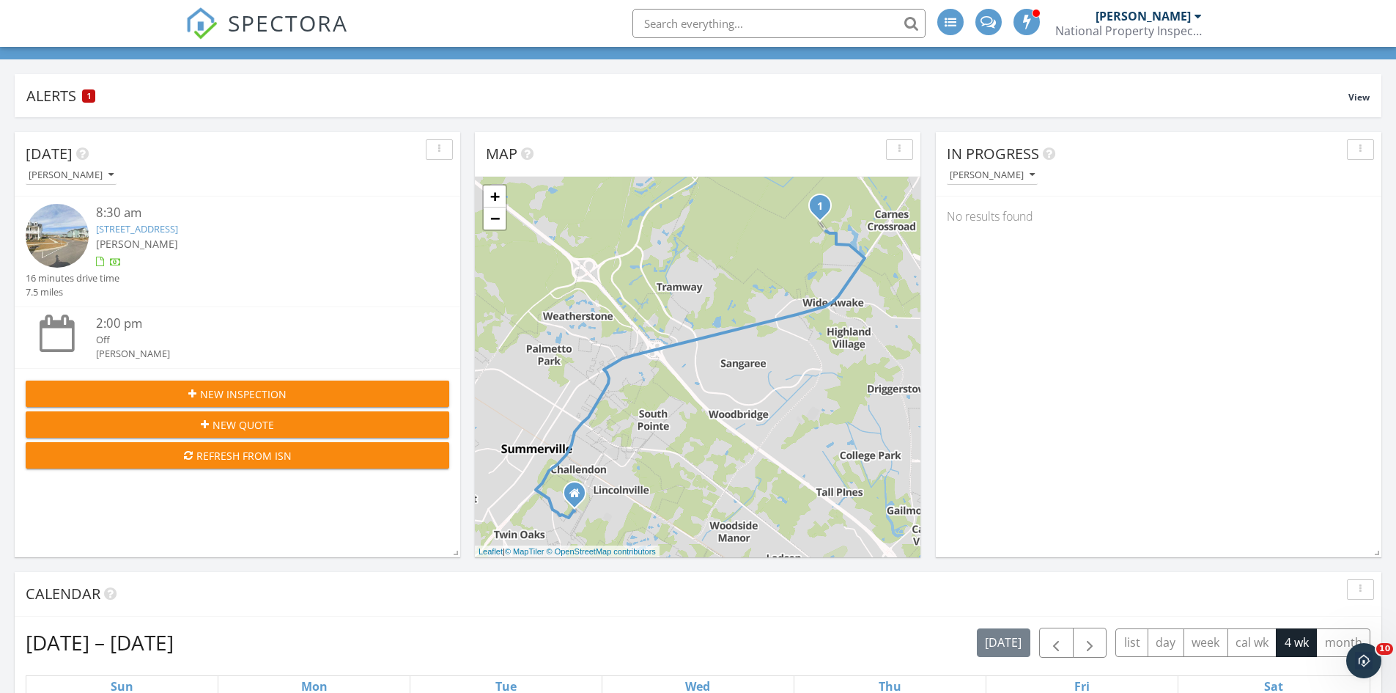
click at [662, 22] on input "text" at bounding box center [779, 23] width 293 height 29
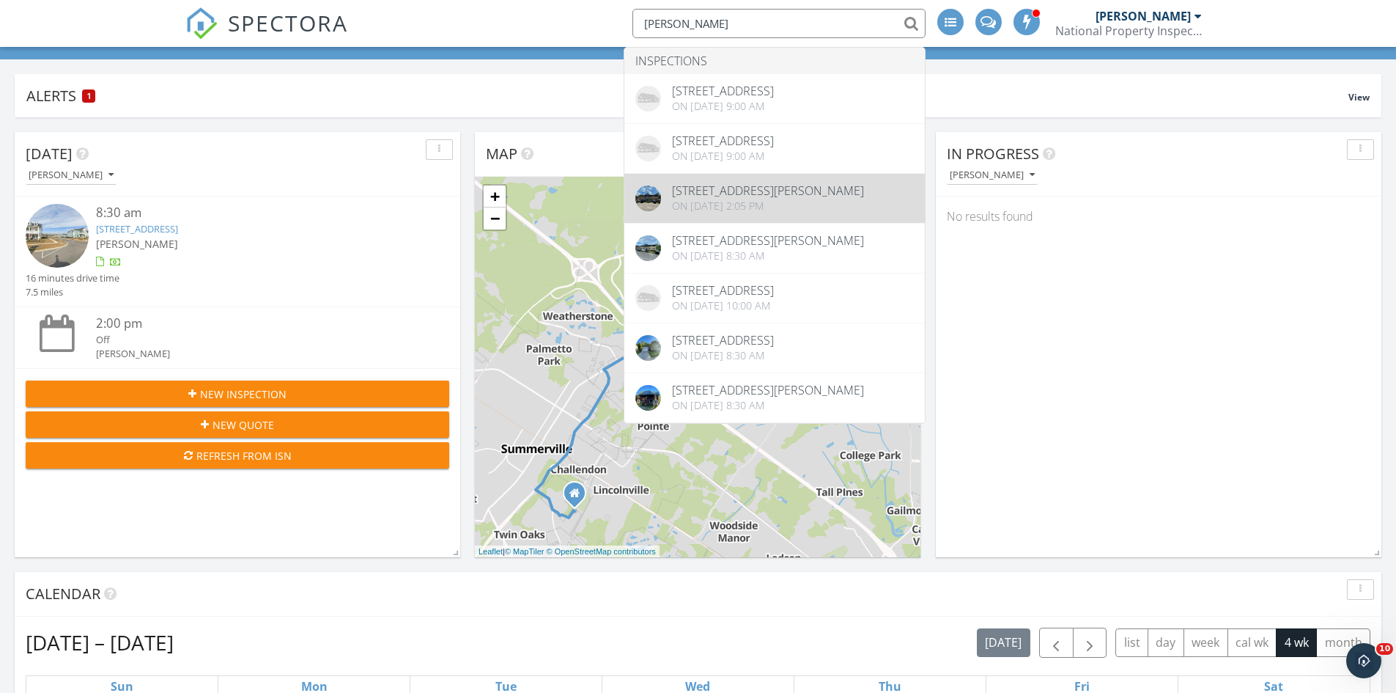
type input "[PERSON_NAME]"
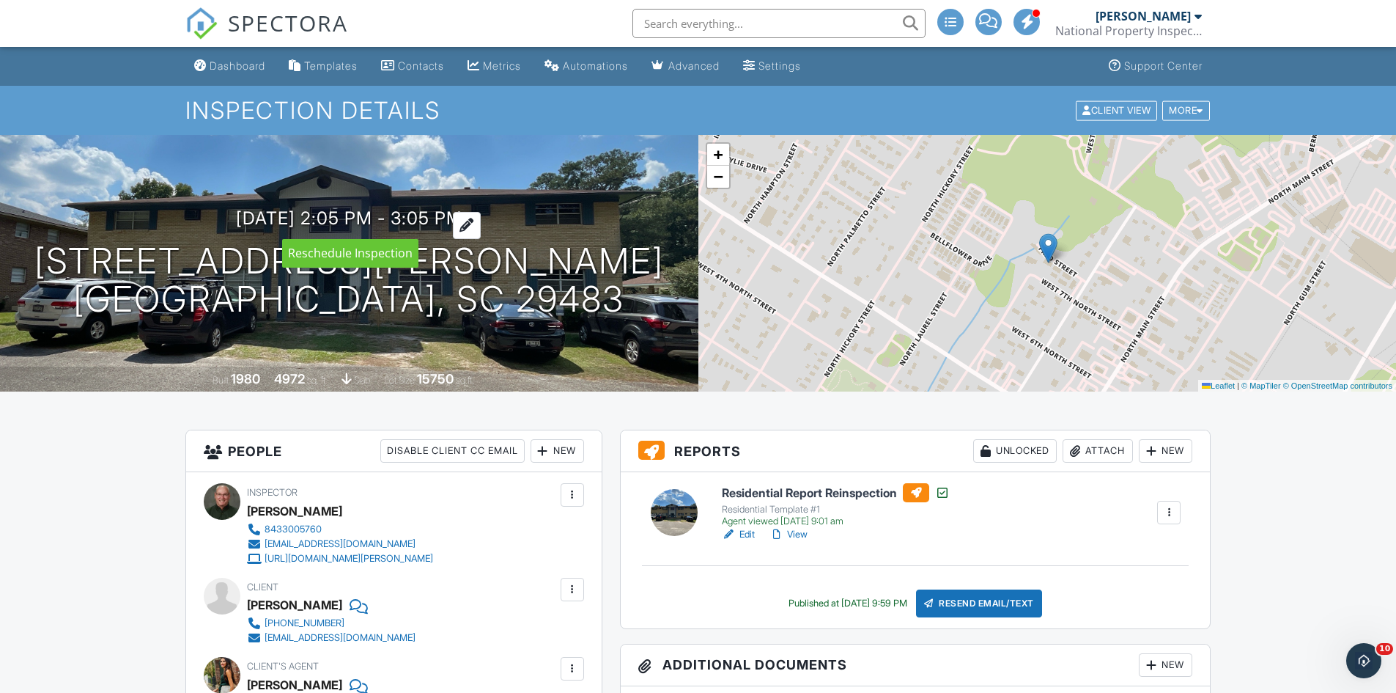
click at [481, 222] on div at bounding box center [467, 225] width 28 height 27
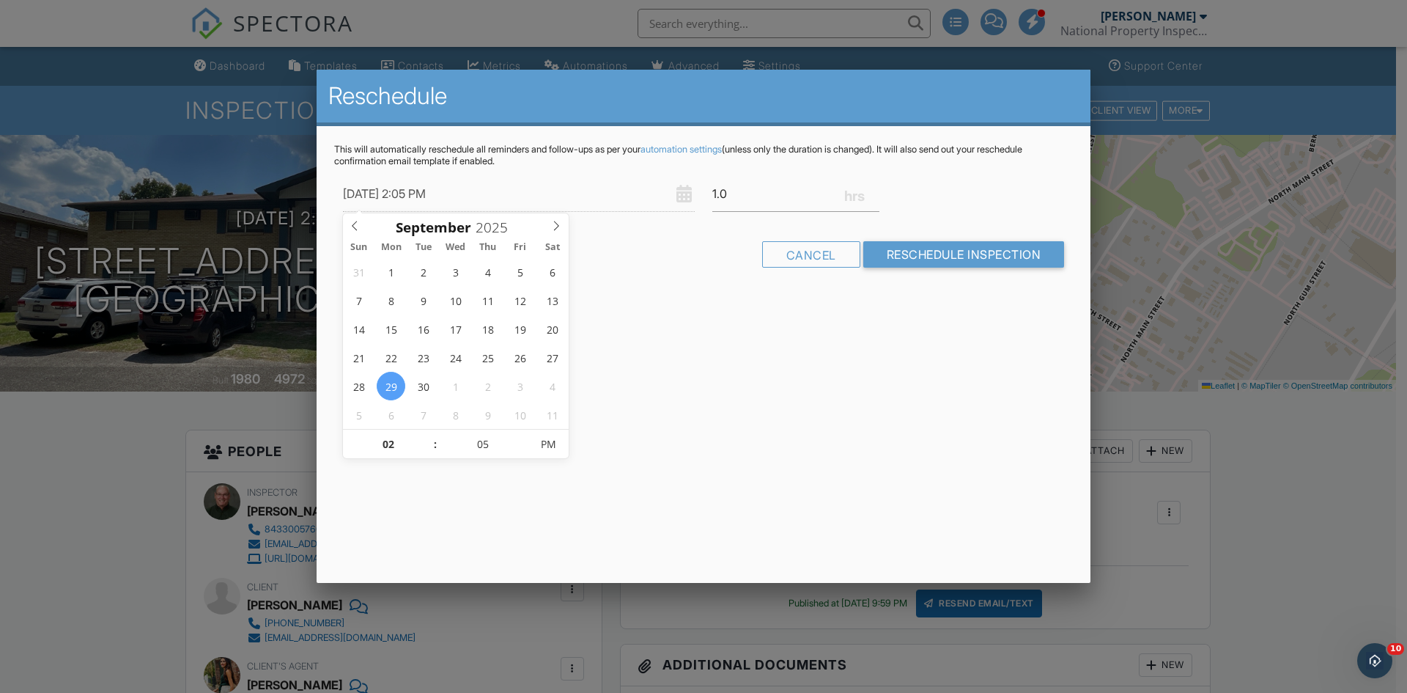
type input "09/29/2025 2:05 PM"
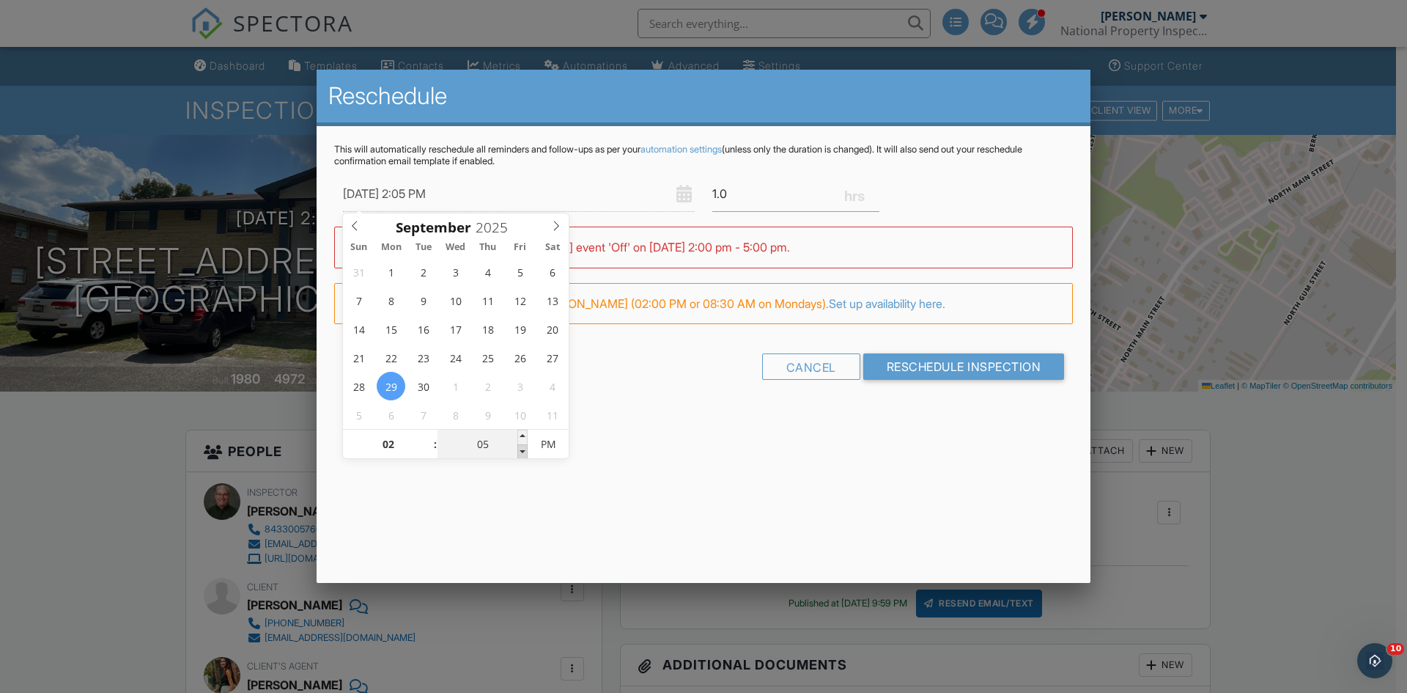
type input "00"
type input "09/29/2025 2:00 PM"
click at [521, 452] on span at bounding box center [522, 451] width 10 height 15
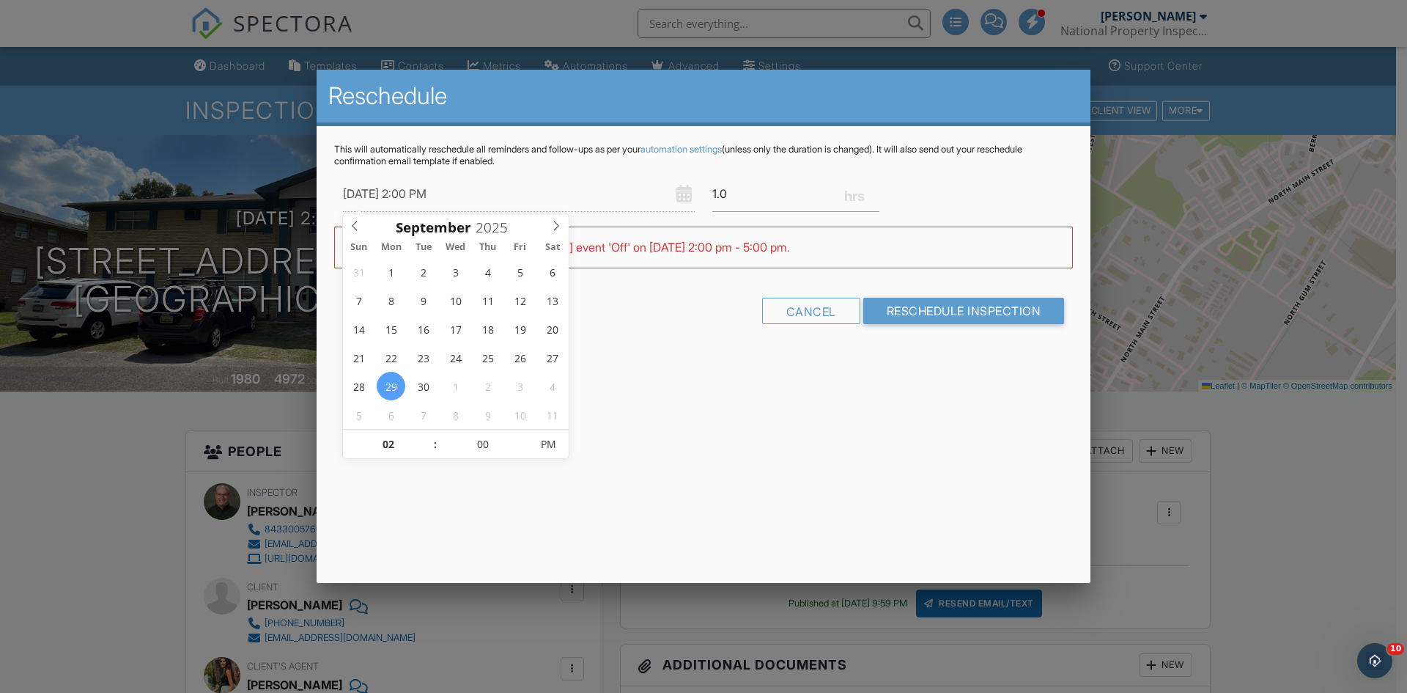
click at [646, 386] on div "Reschedule This will automatically reschedule all reminders and follow-ups as p…" at bounding box center [704, 326] width 774 height 513
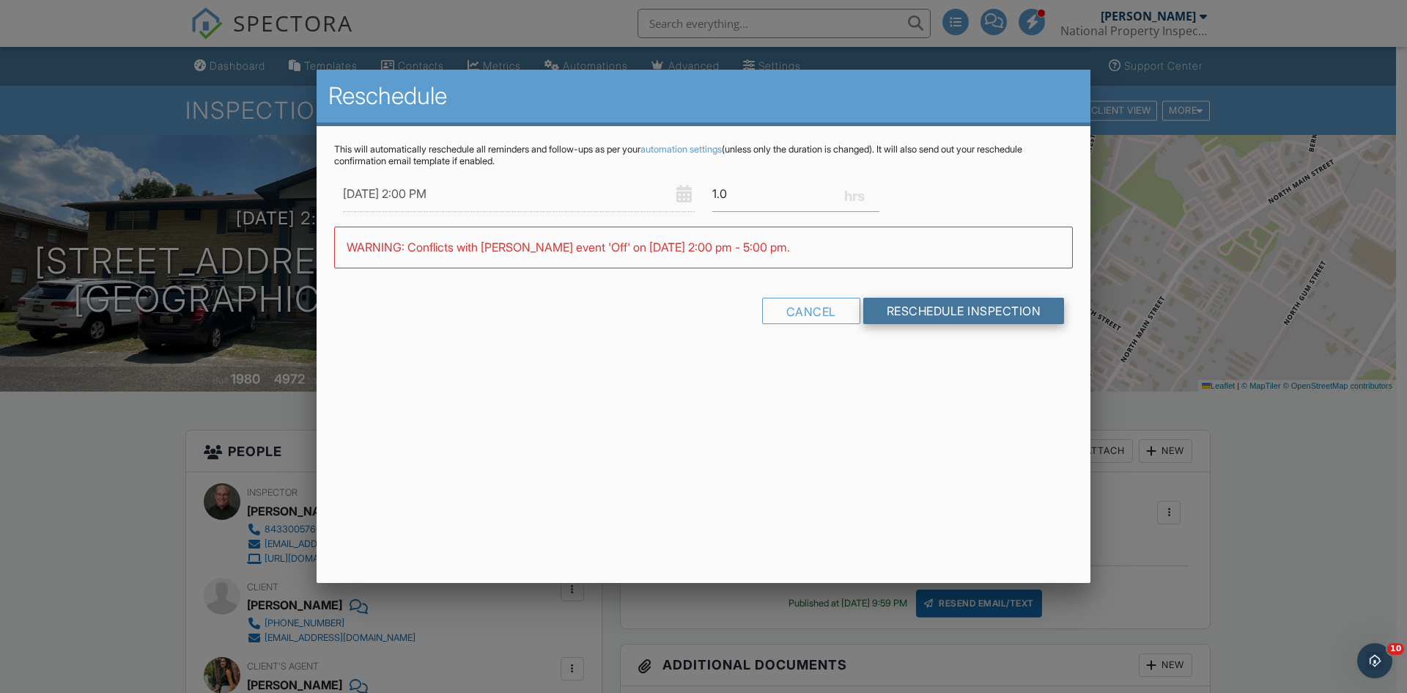
click at [941, 306] on input "Reschedule Inspection" at bounding box center [964, 311] width 202 height 26
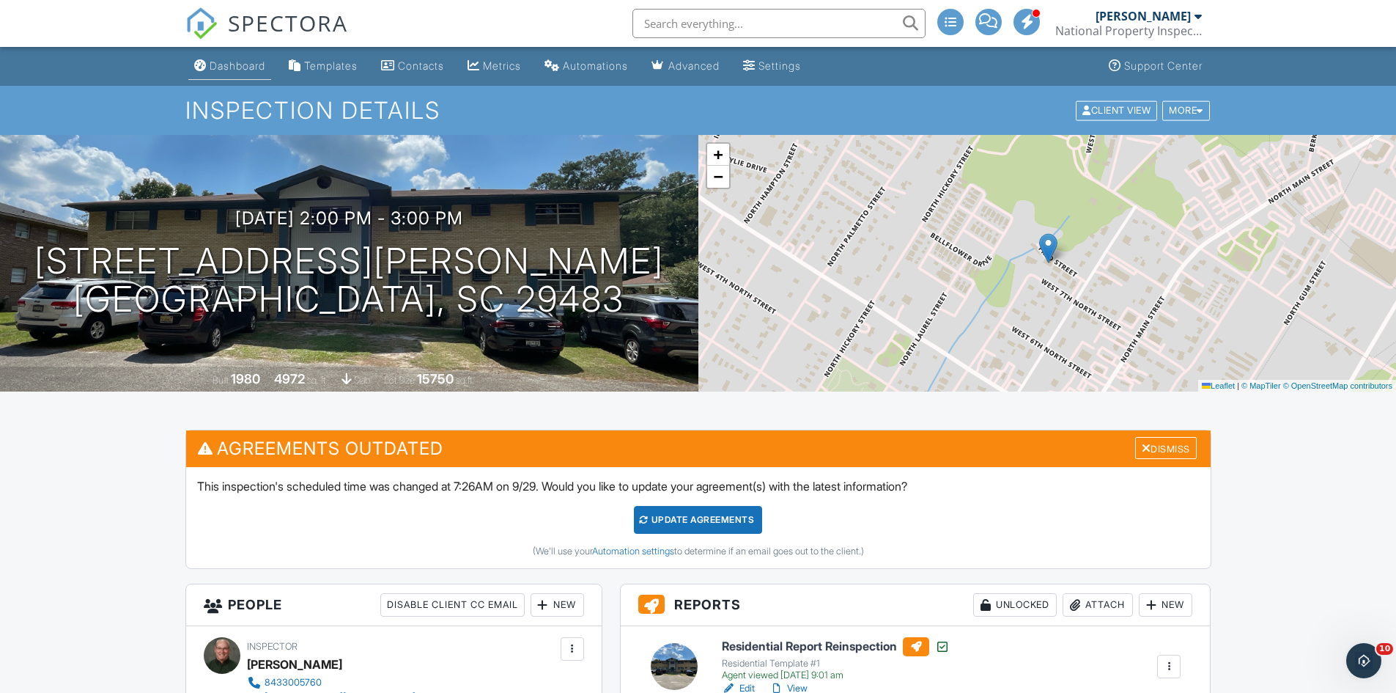
click at [230, 64] on div "Dashboard" at bounding box center [238, 65] width 56 height 12
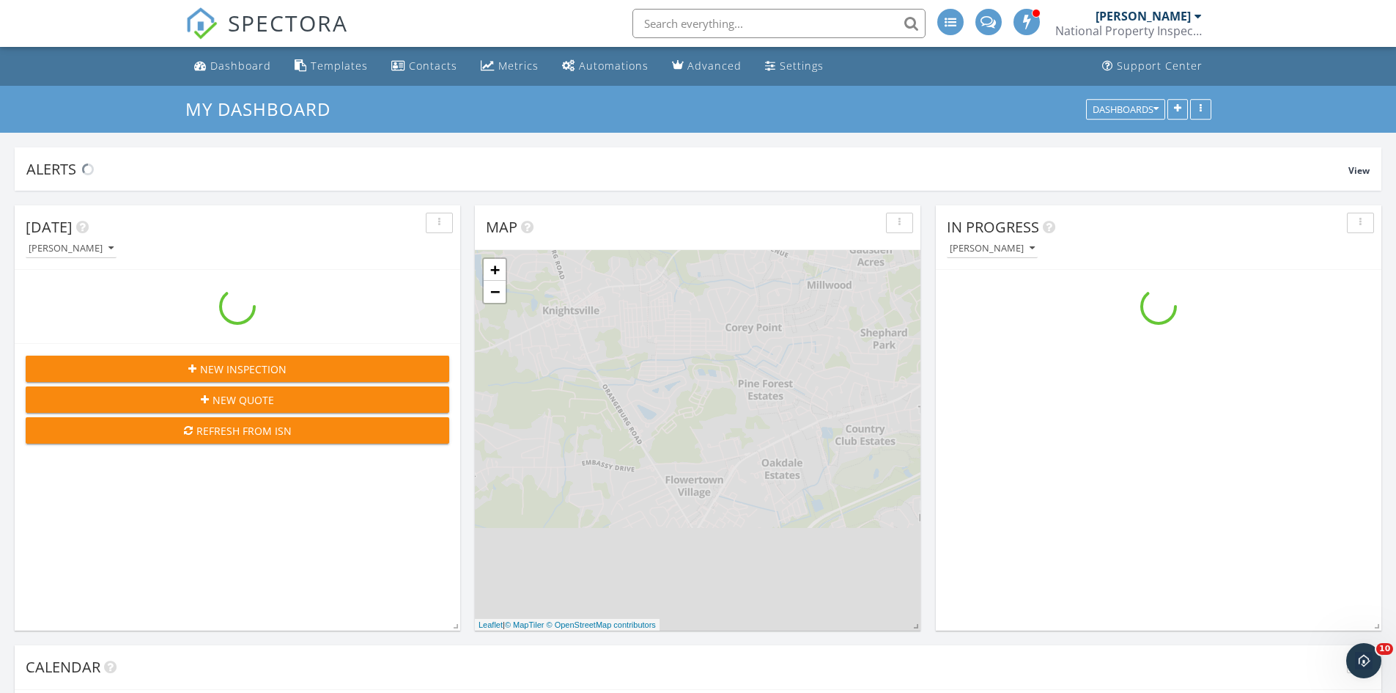
scroll to position [1357, 1419]
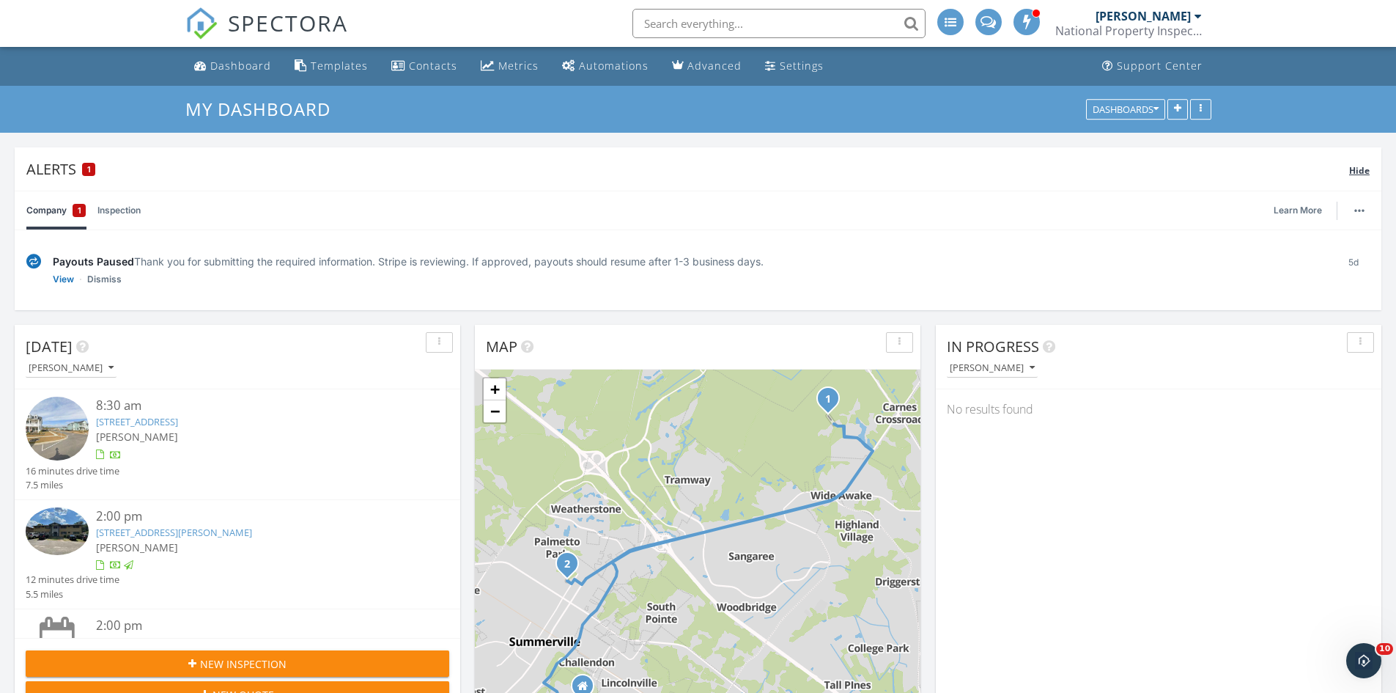
click at [1363, 168] on span "Hide" at bounding box center [1359, 170] width 21 height 12
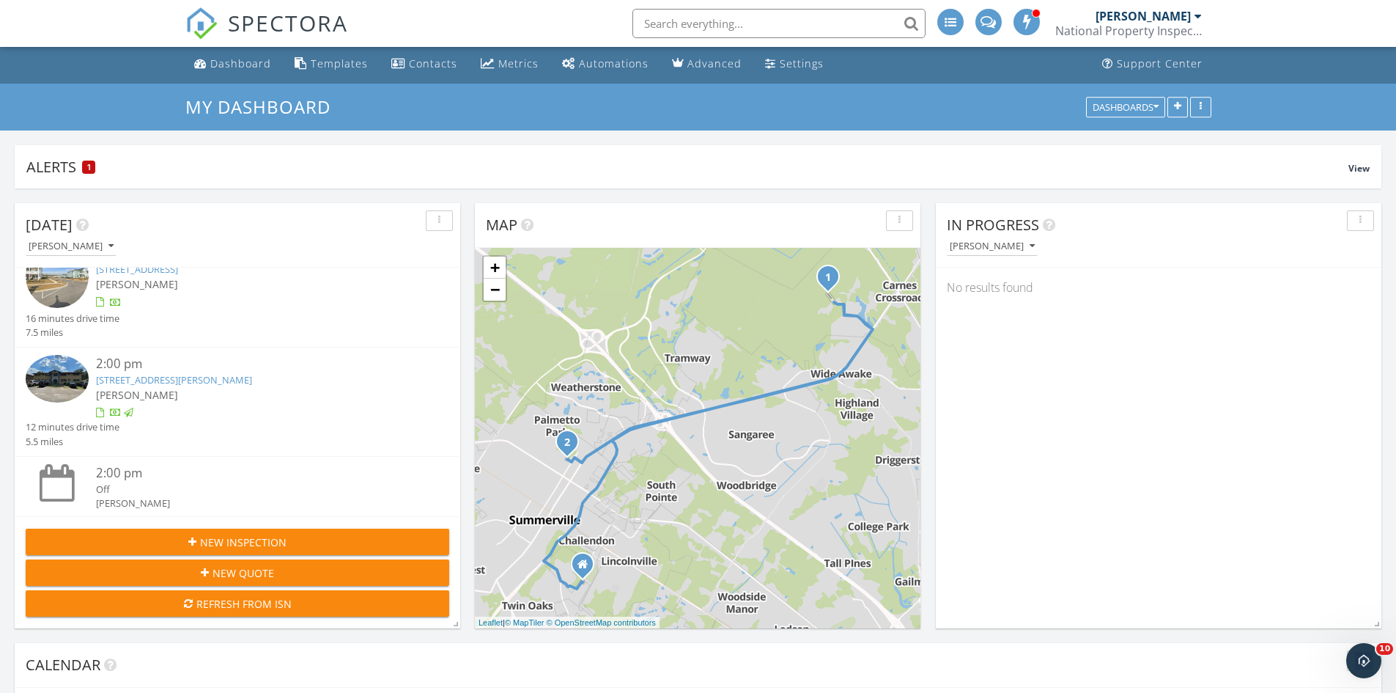
scroll to position [0, 0]
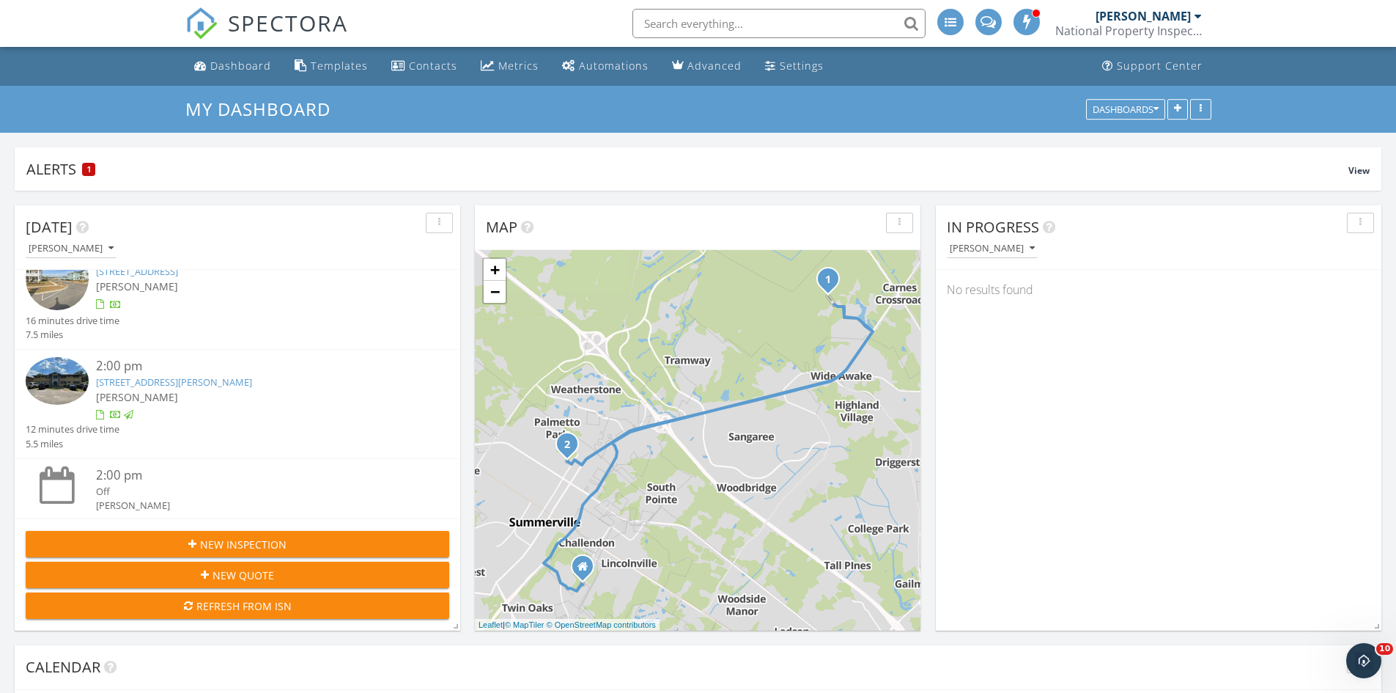
click at [1061, 511] on div "In Progress [PERSON_NAME] No results found" at bounding box center [1159, 417] width 446 height 425
